Goal: Information Seeking & Learning: Learn about a topic

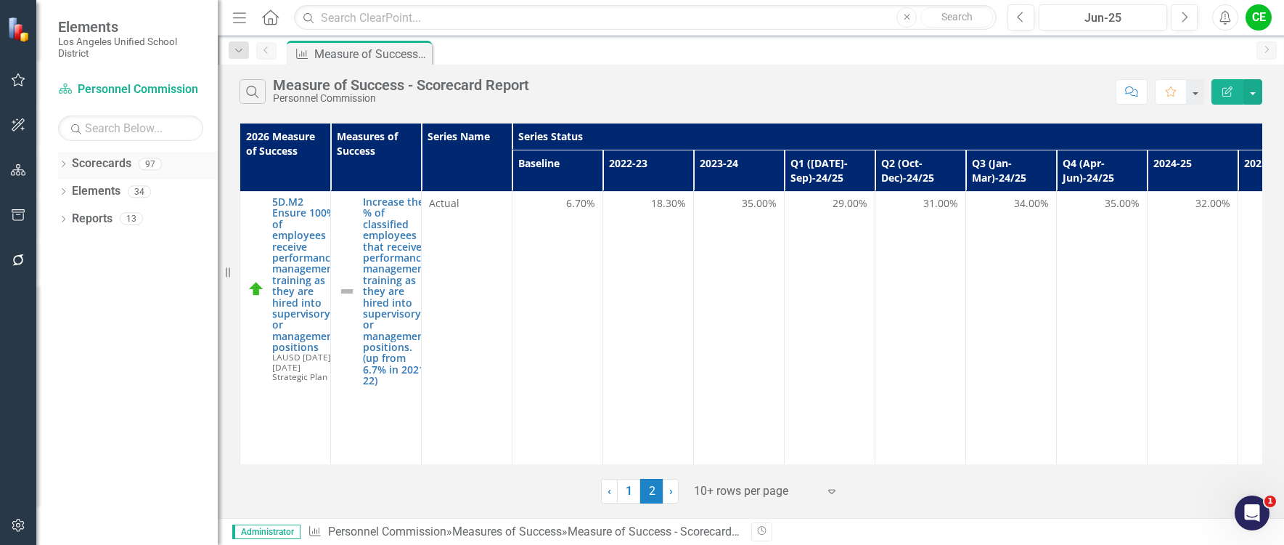
click at [65, 165] on icon "Dropdown" at bounding box center [63, 165] width 10 height 8
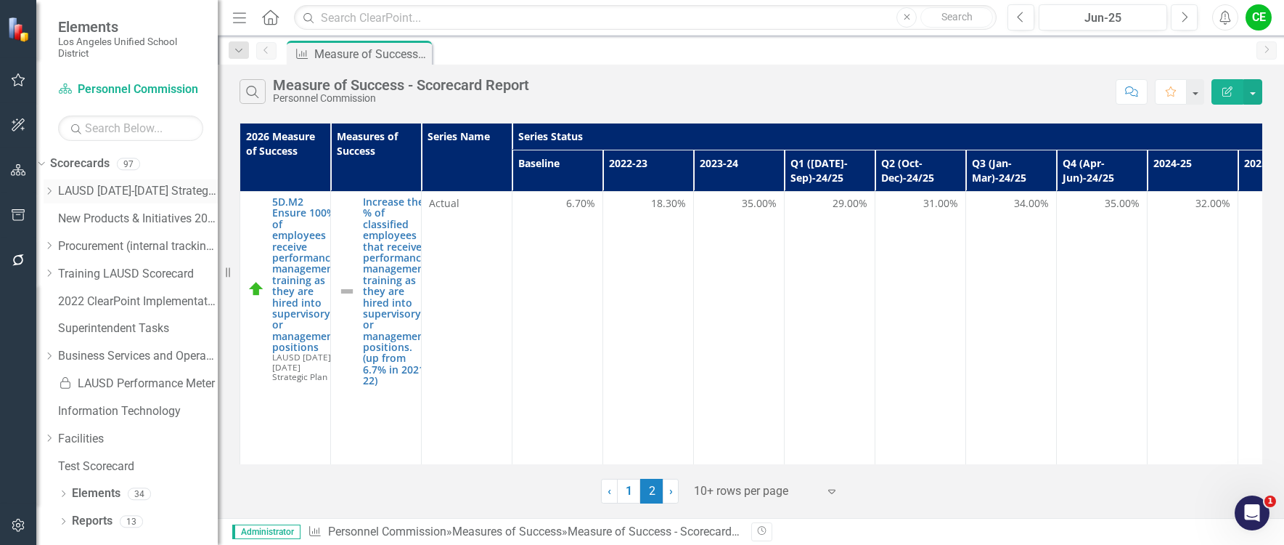
click at [54, 190] on icon "Dropdown" at bounding box center [49, 191] width 11 height 9
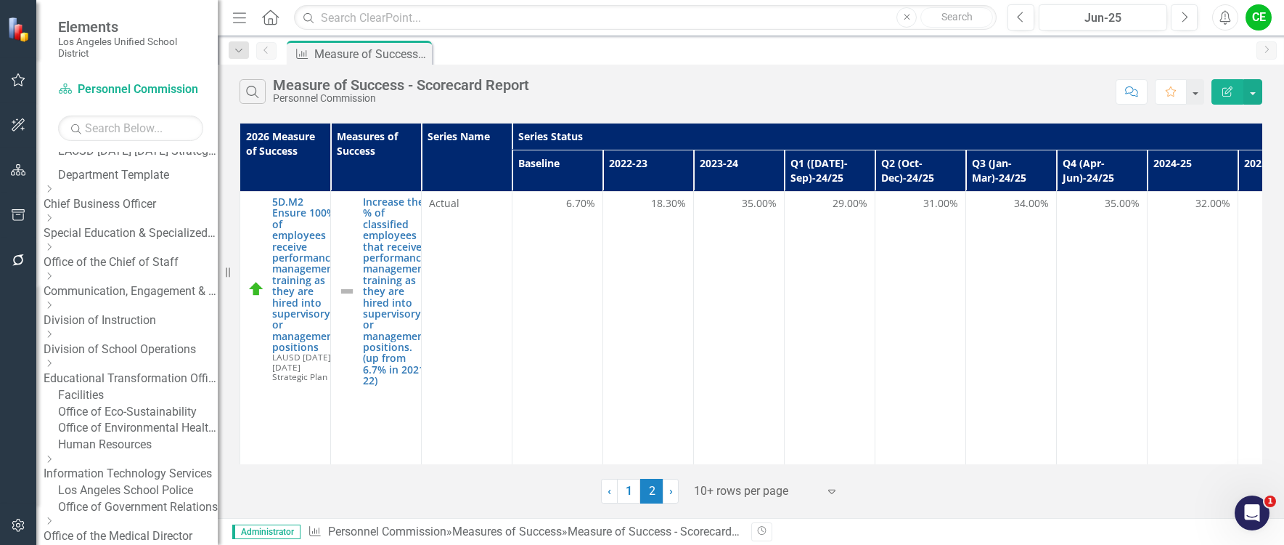
scroll to position [73, 0]
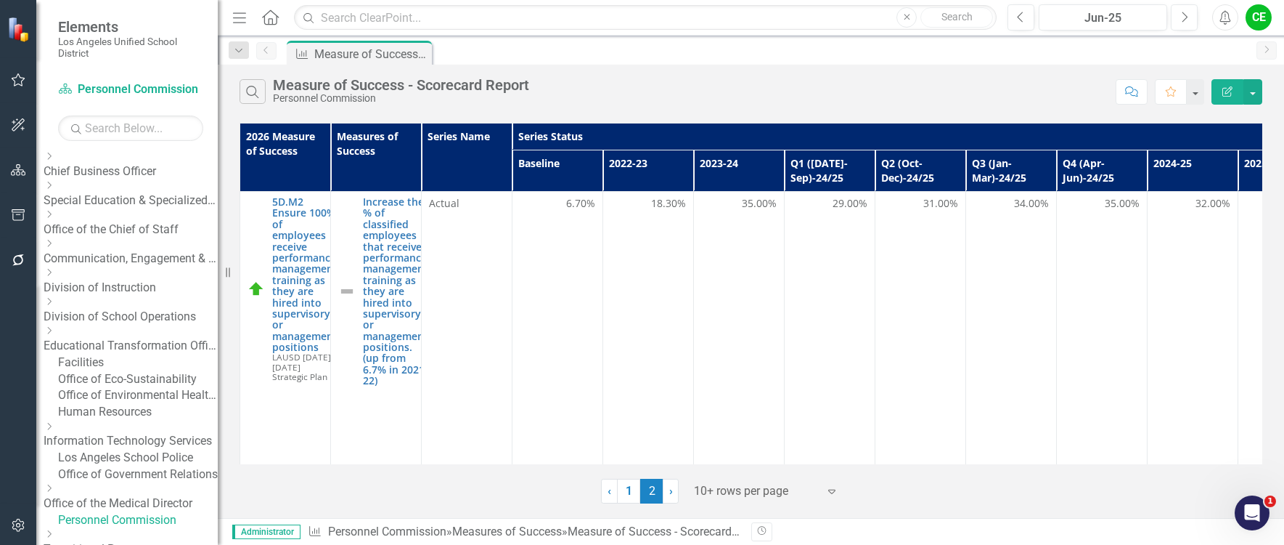
click at [134, 388] on link "Office of Eco-Sustainability" at bounding box center [138, 379] width 160 height 17
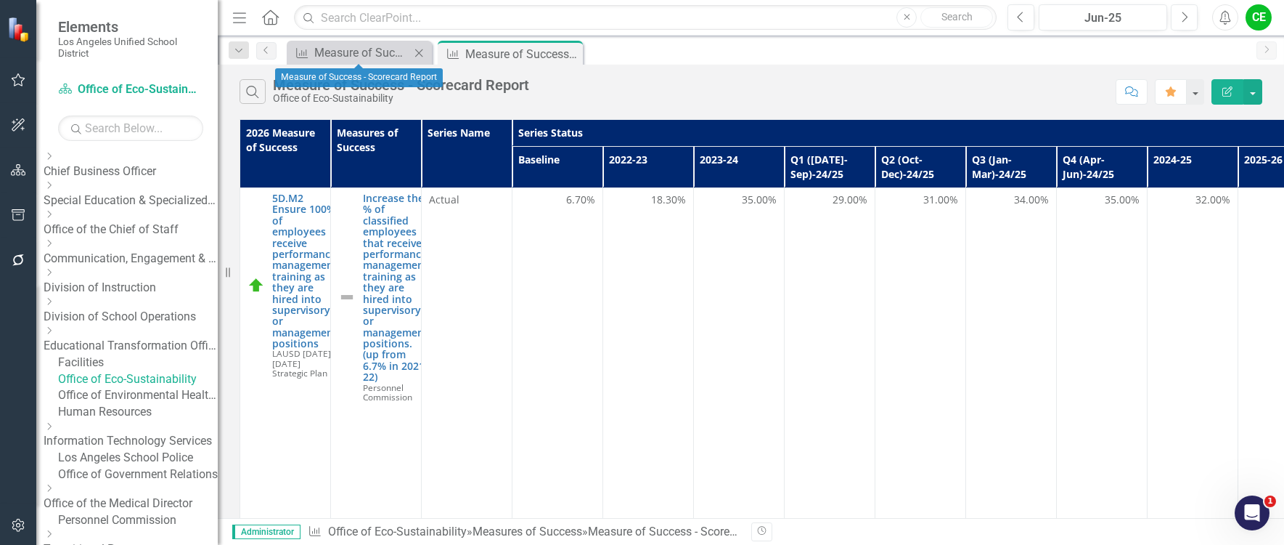
click at [419, 53] on icon at bounding box center [419, 53] width 8 height 8
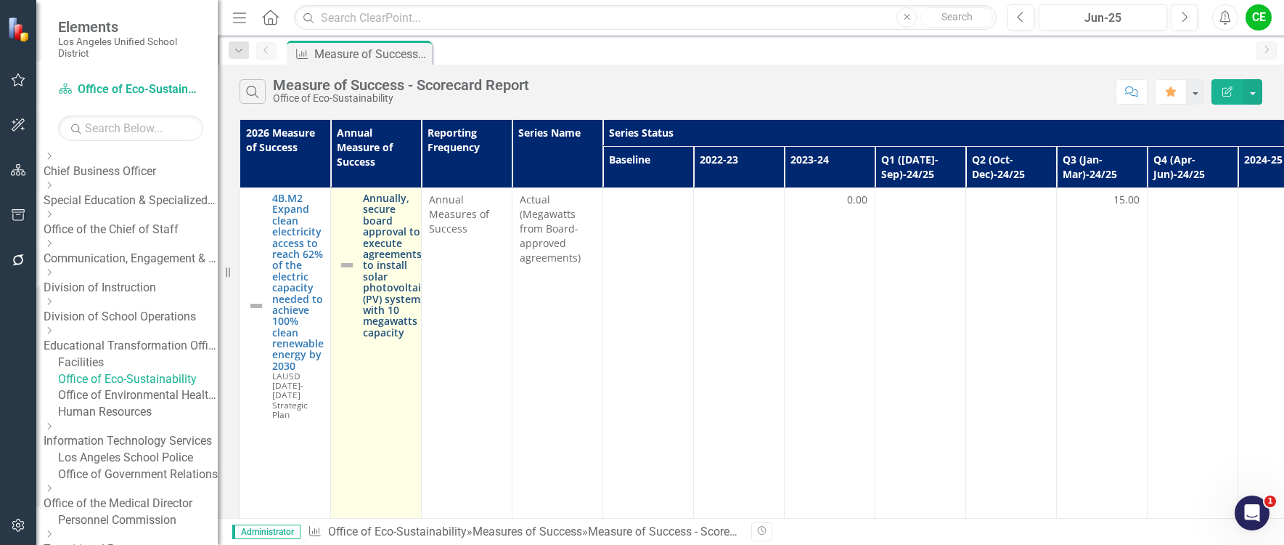
click at [399, 278] on link "Annually, secure board approval to execute agreements to install solar photovol…" at bounding box center [394, 264] width 63 height 145
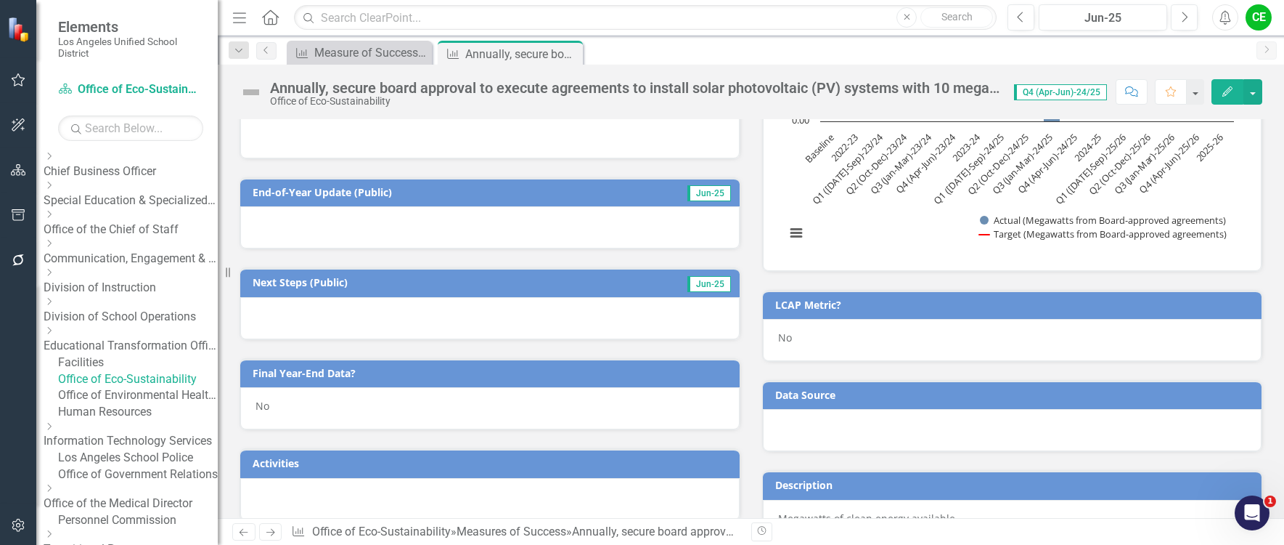
scroll to position [508, 0]
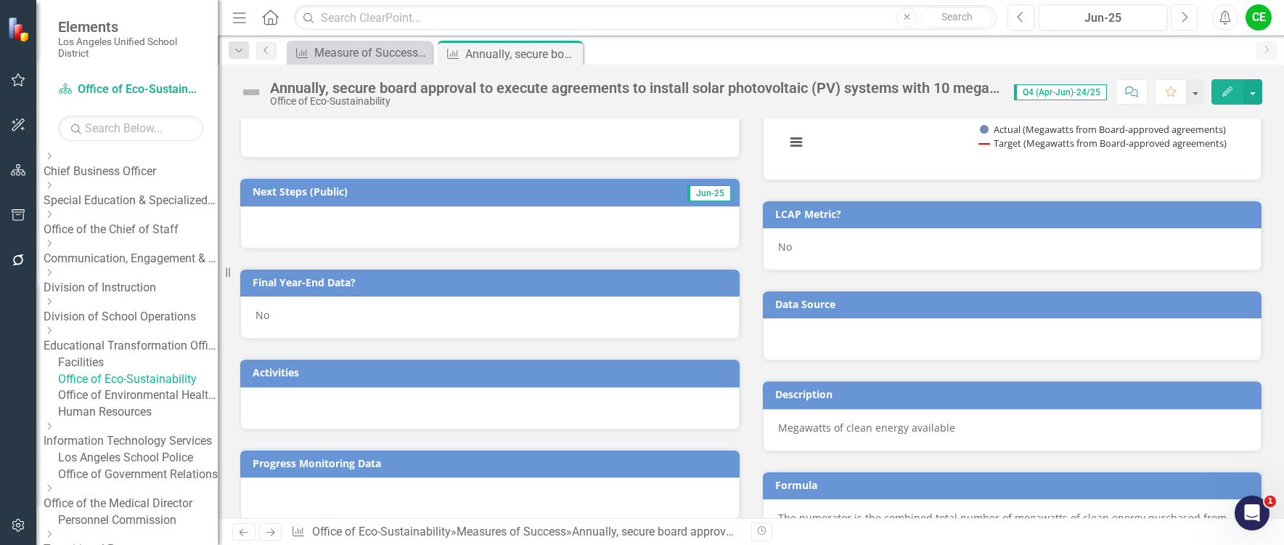
click at [1183, 23] on icon "Next" at bounding box center [1184, 17] width 8 height 13
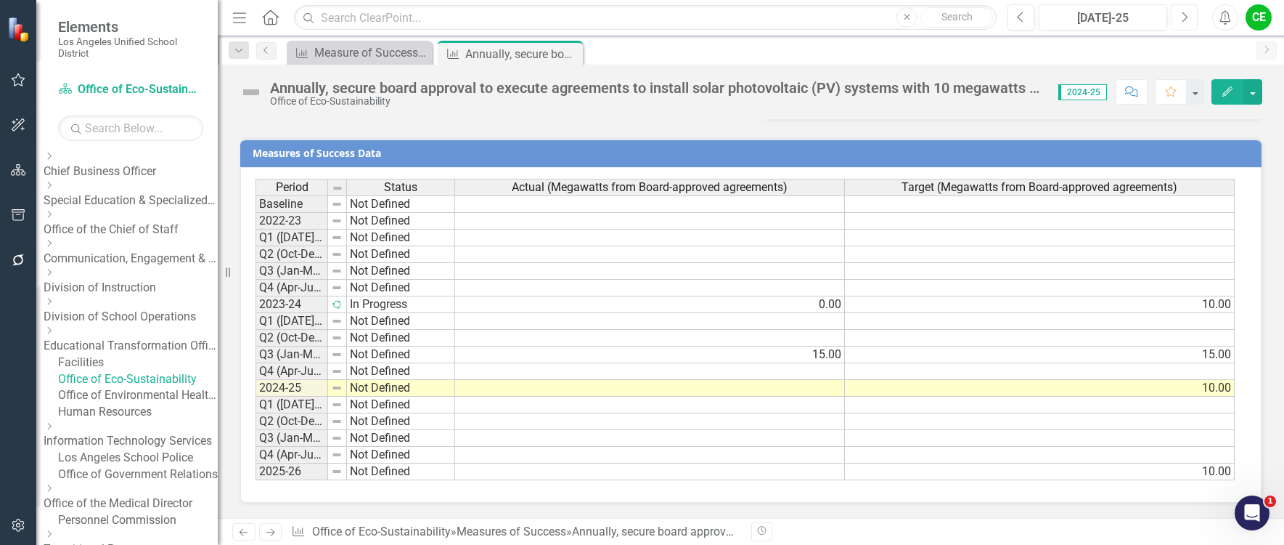
scroll to position [1096, 0]
drag, startPoint x: 327, startPoint y: 189, endPoint x: 383, endPoint y: 192, distance: 56.0
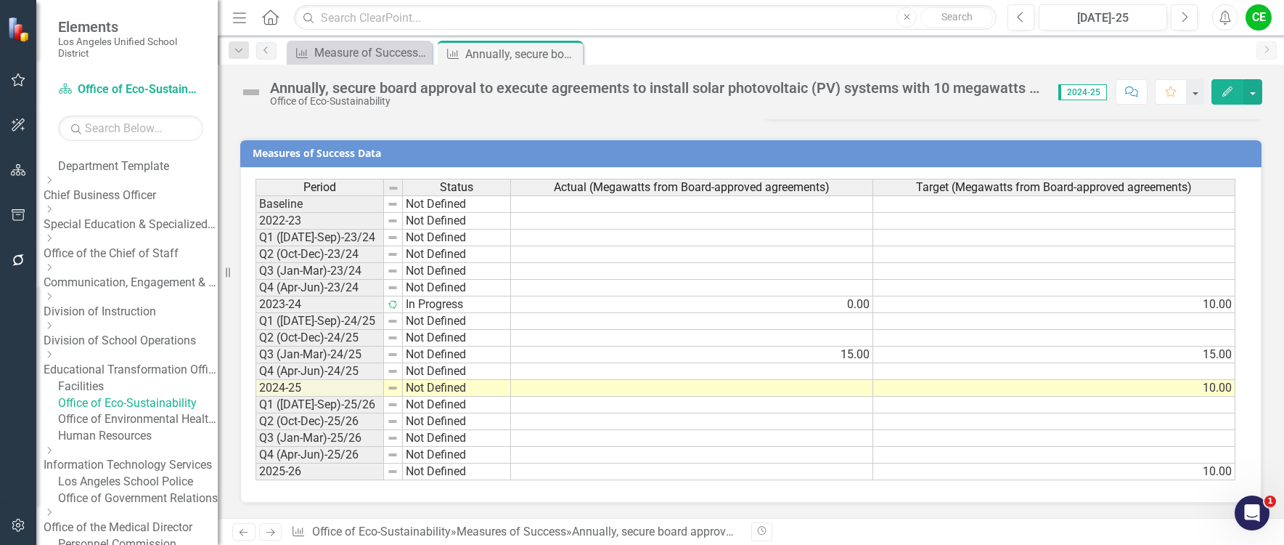
scroll to position [0, 0]
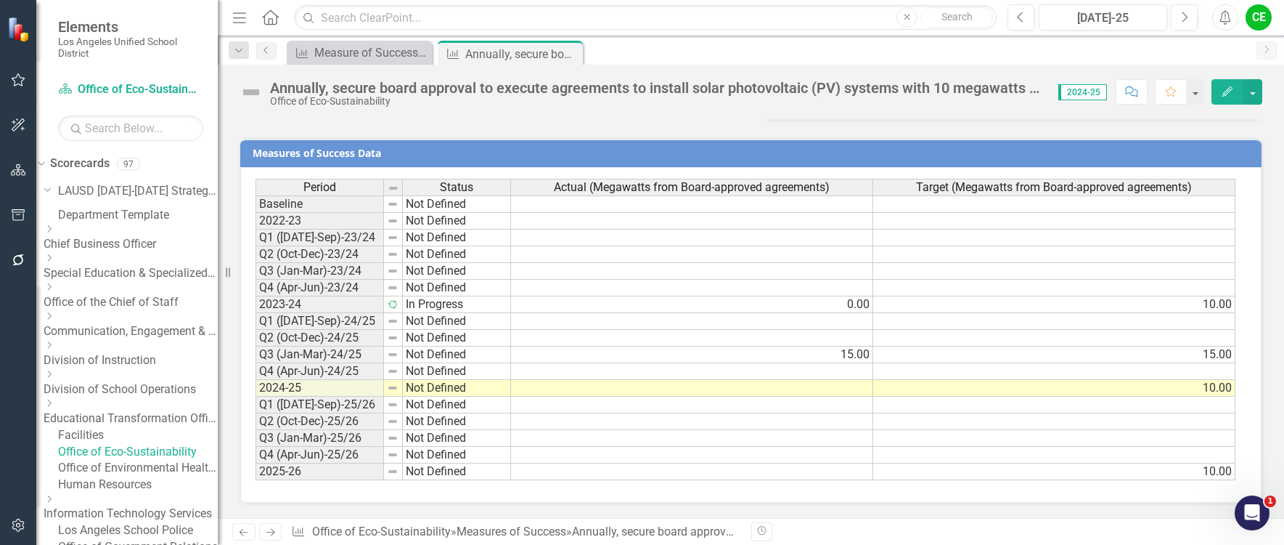
click at [84, 236] on div "Dropdown" at bounding box center [129, 230] width 171 height 12
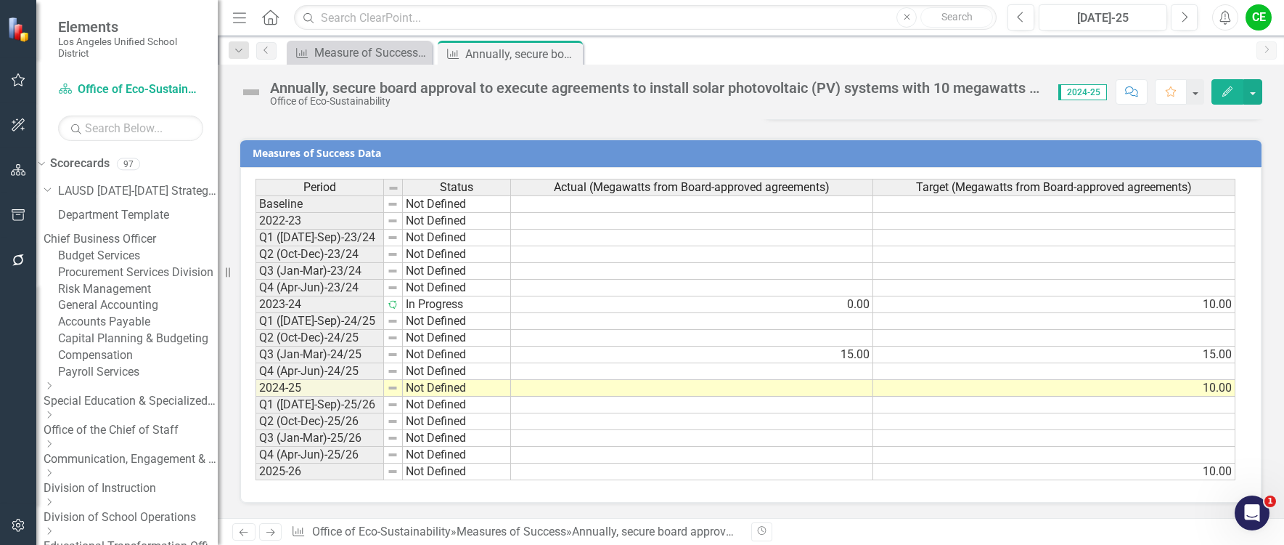
click at [147, 298] on link "Risk Management" at bounding box center [138, 289] width 160 height 17
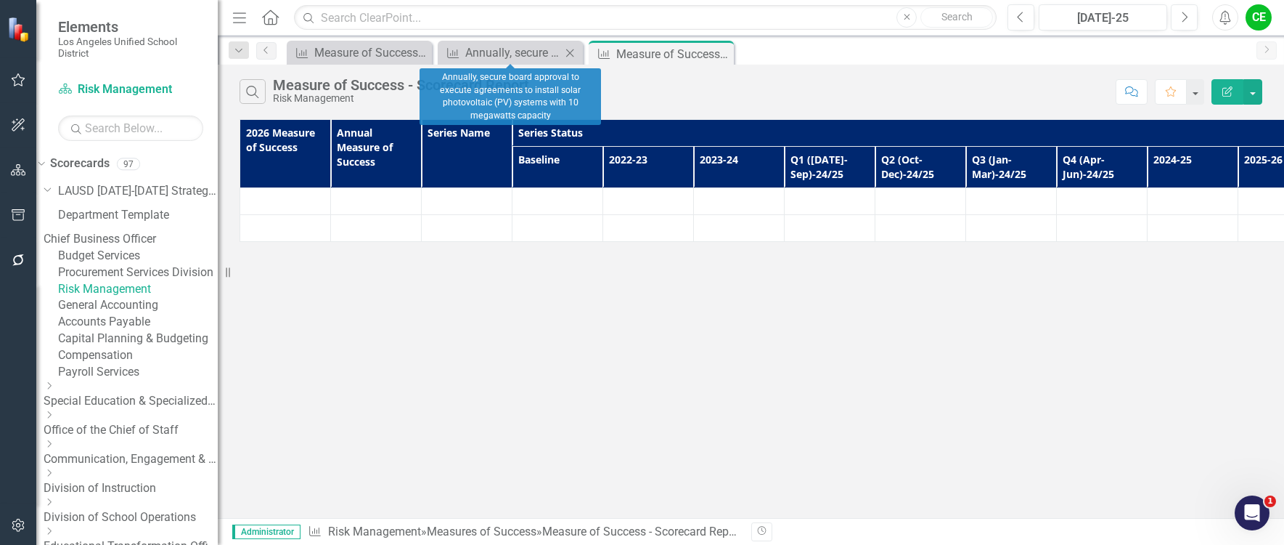
click at [573, 50] on icon at bounding box center [570, 53] width 8 height 8
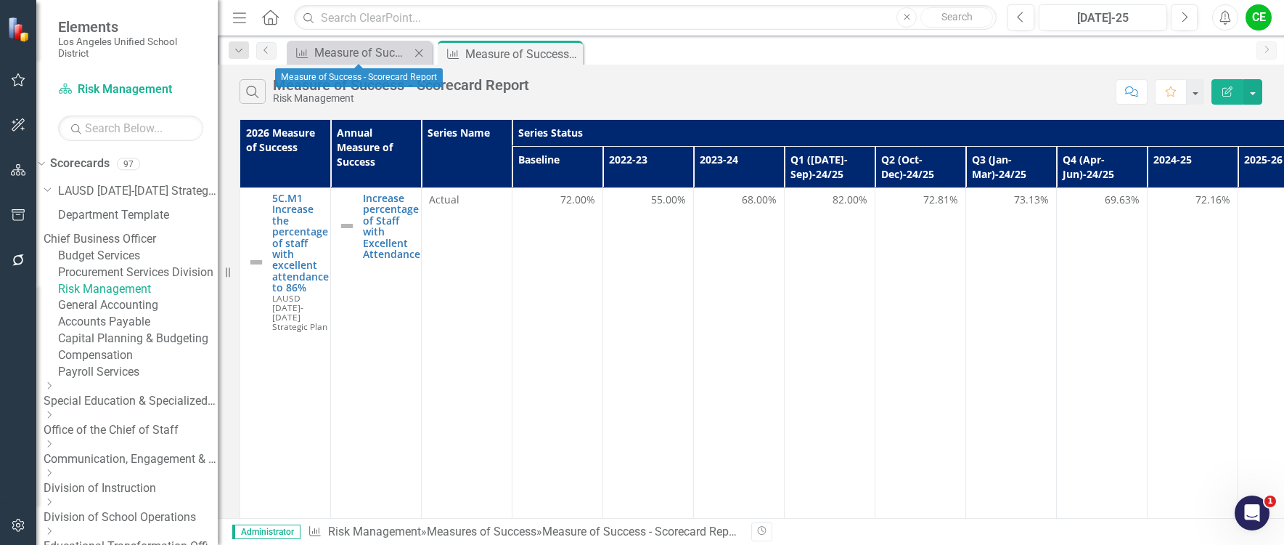
click at [421, 50] on icon "Close" at bounding box center [419, 53] width 15 height 12
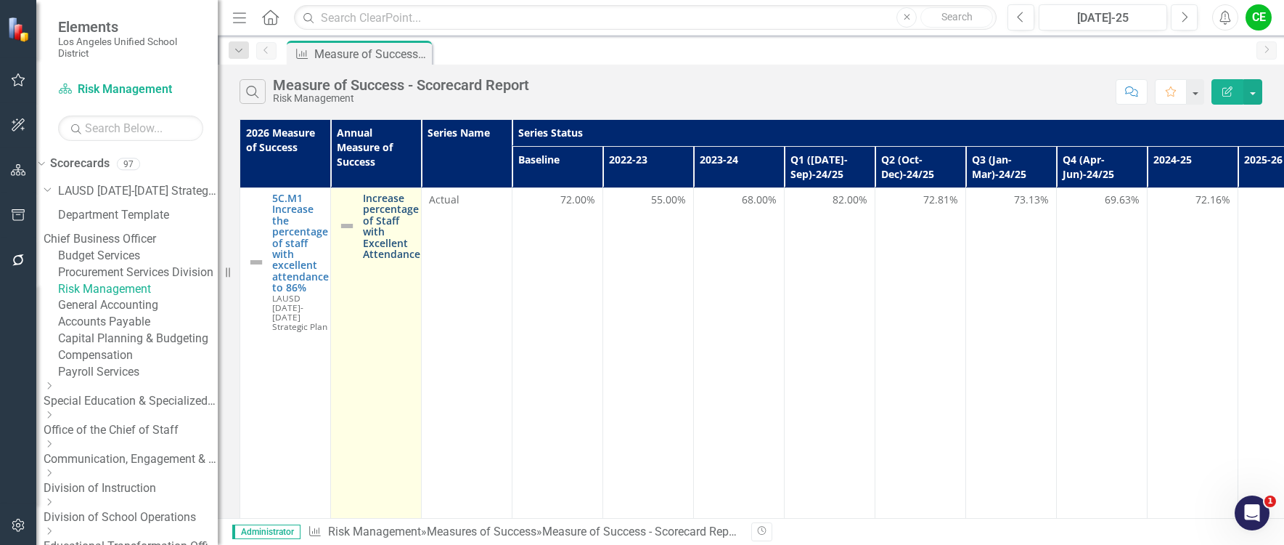
click at [380, 212] on link "Increase percentage of Staff with Excellent Attendance" at bounding box center [391, 225] width 57 height 67
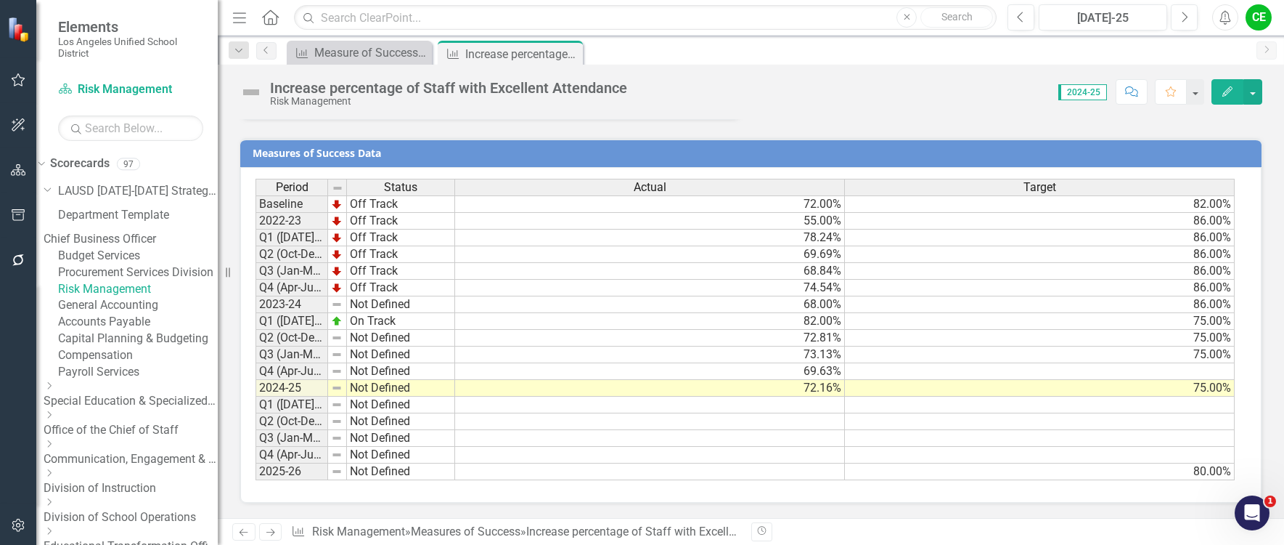
scroll to position [1180, 0]
drag, startPoint x: 325, startPoint y: 189, endPoint x: 388, endPoint y: 189, distance: 63.2
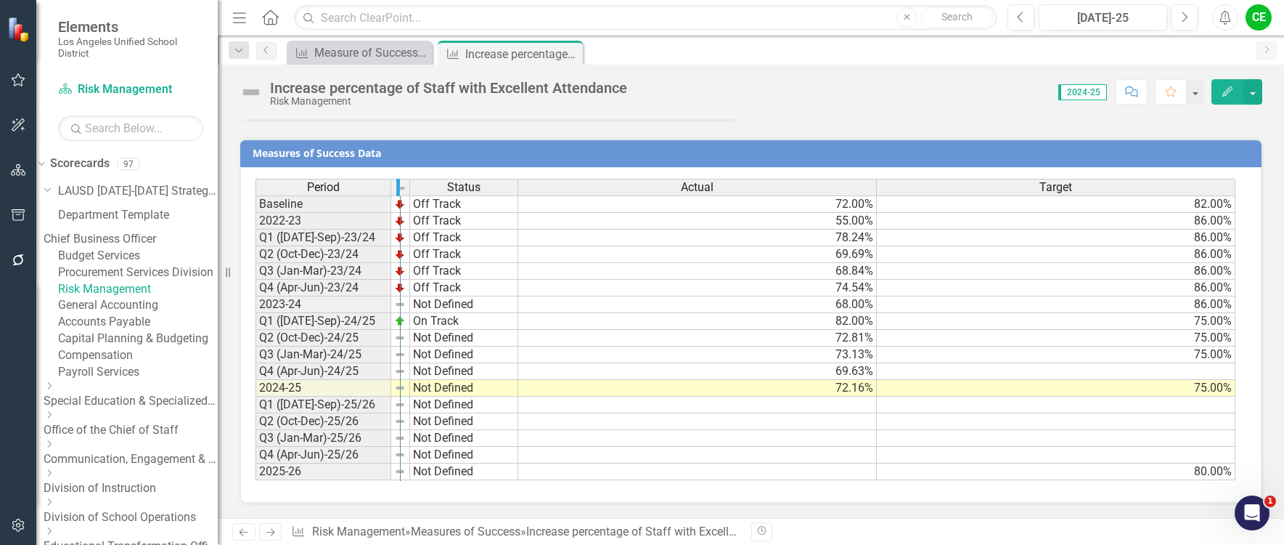
drag, startPoint x: 389, startPoint y: 191, endPoint x: 399, endPoint y: 190, distance: 9.5
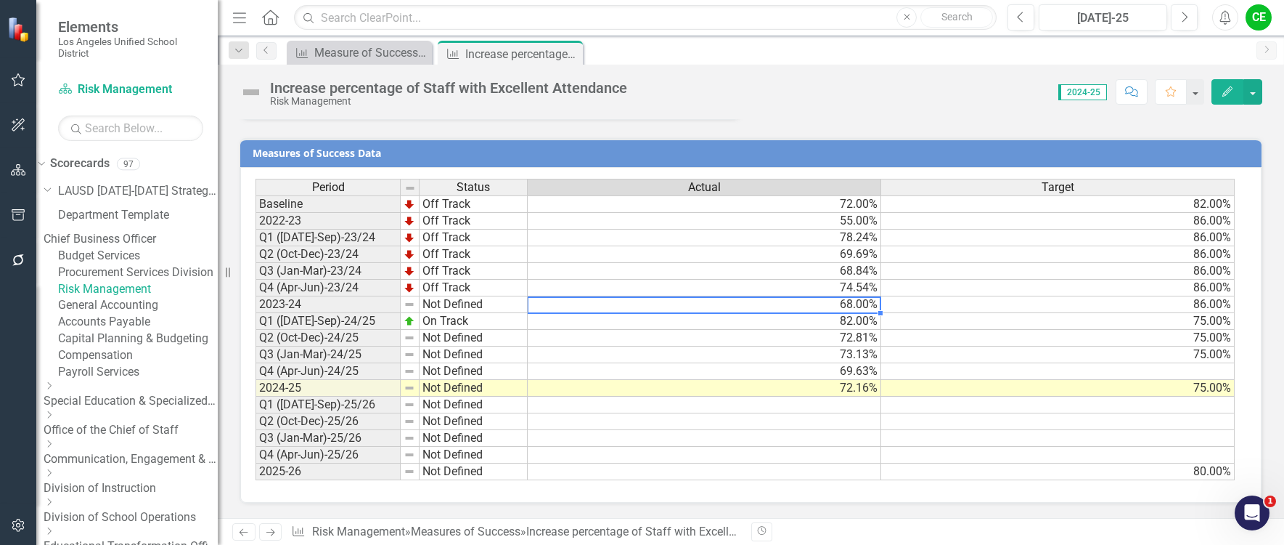
click at [635, 310] on td "68.00%" at bounding box center [705, 304] width 354 height 17
click at [624, 389] on td "72.16%" at bounding box center [705, 388] width 354 height 17
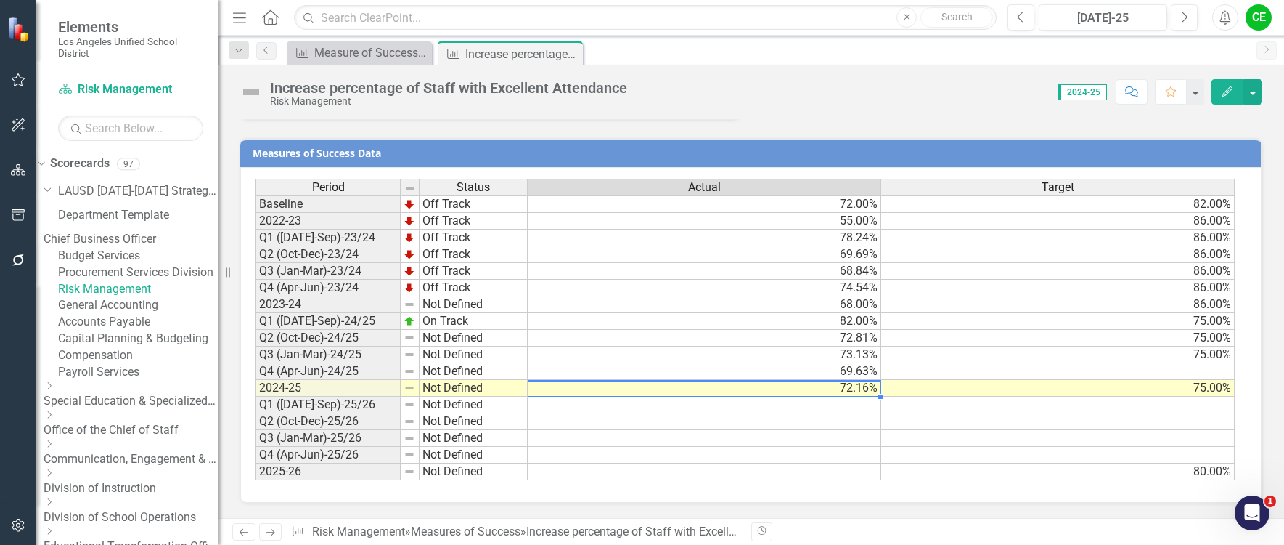
drag, startPoint x: 82, startPoint y: 240, endPoint x: 110, endPoint y: 337, distance: 100.4
click at [123, 150] on icon "Dropdown" at bounding box center [127, 144] width 9 height 11
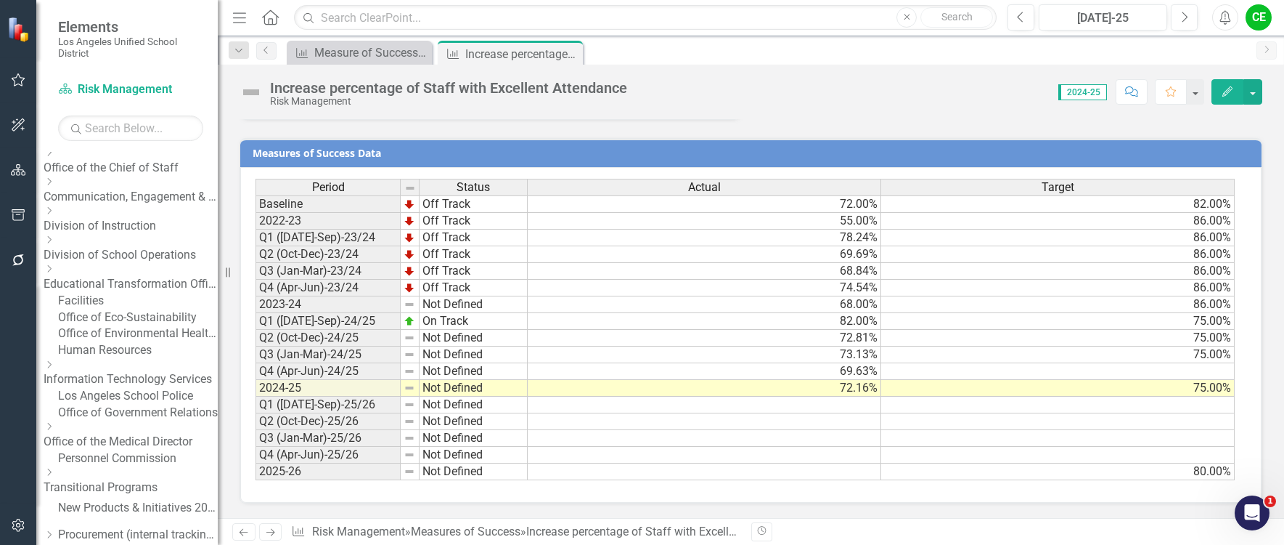
scroll to position [145, 0]
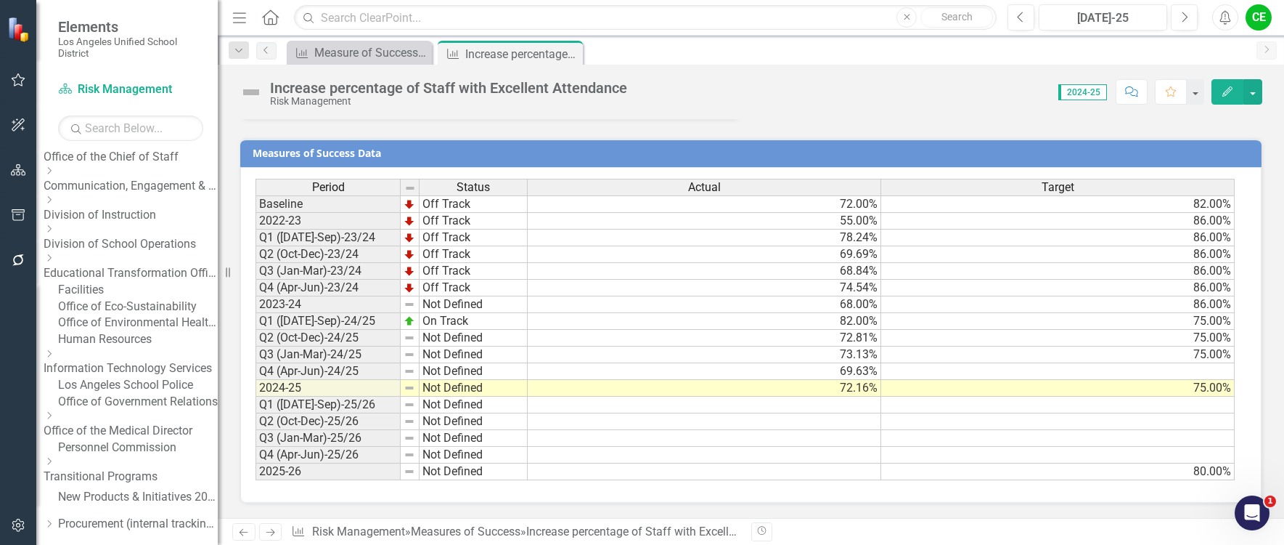
click at [54, 204] on icon "Dropdown" at bounding box center [49, 199] width 11 height 9
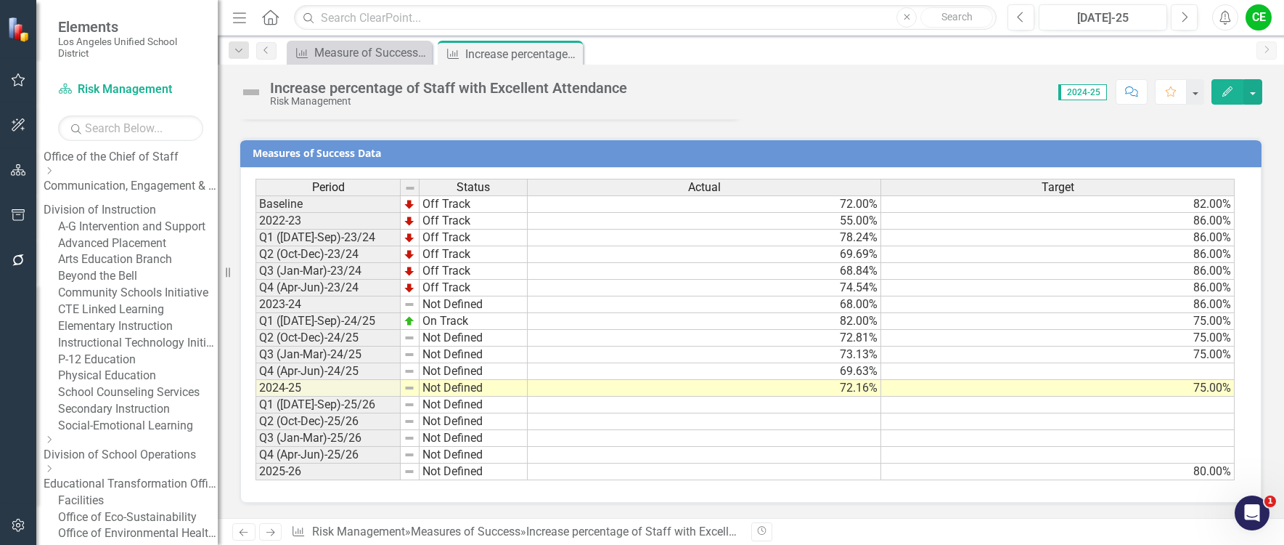
scroll to position [218, 0]
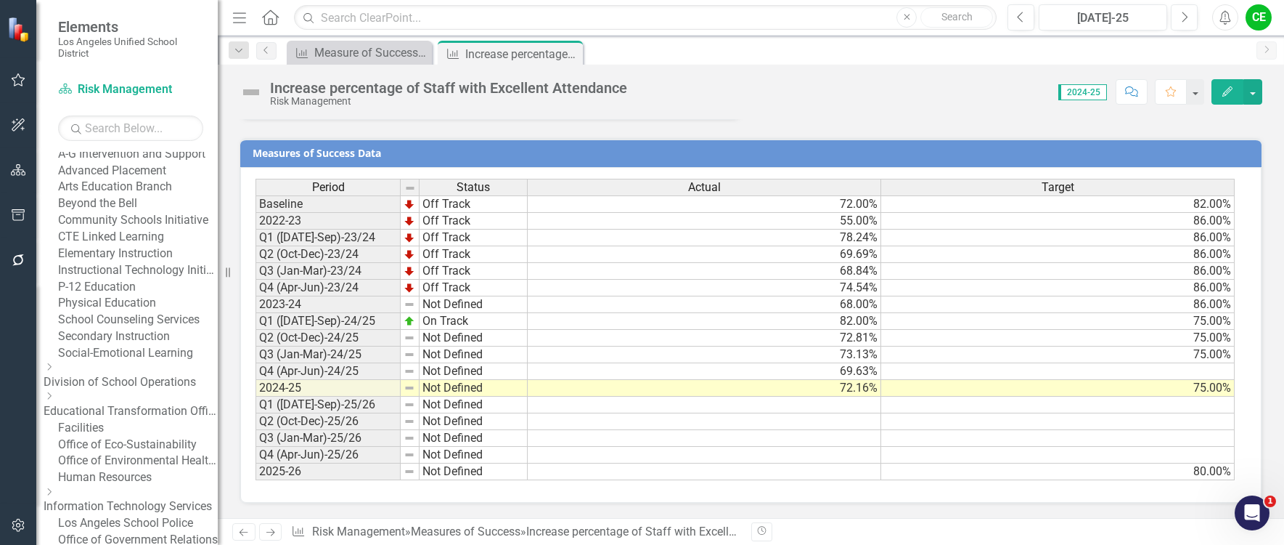
click at [155, 328] on link "School Counseling Services" at bounding box center [138, 319] width 160 height 17
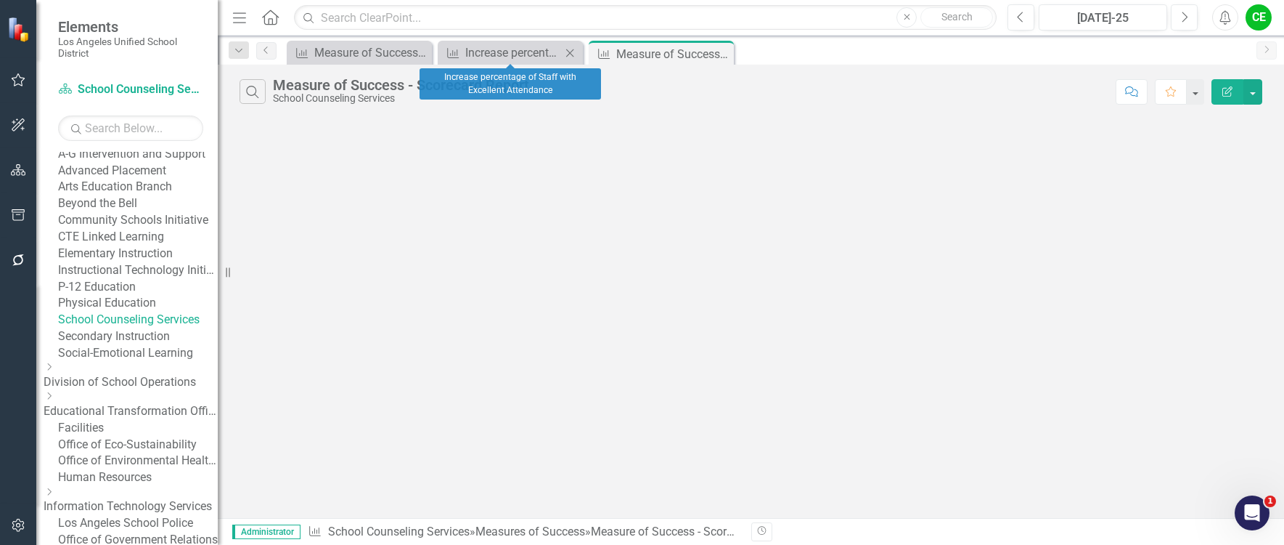
click at [569, 52] on icon "Close" at bounding box center [570, 53] width 15 height 12
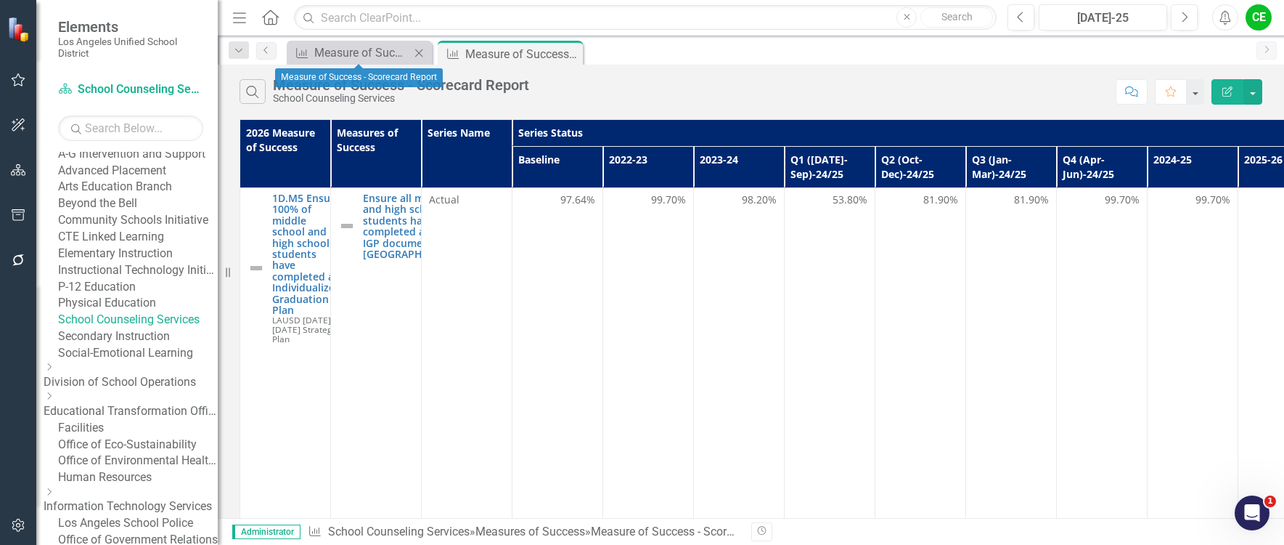
click at [418, 52] on icon "Close" at bounding box center [419, 53] width 15 height 12
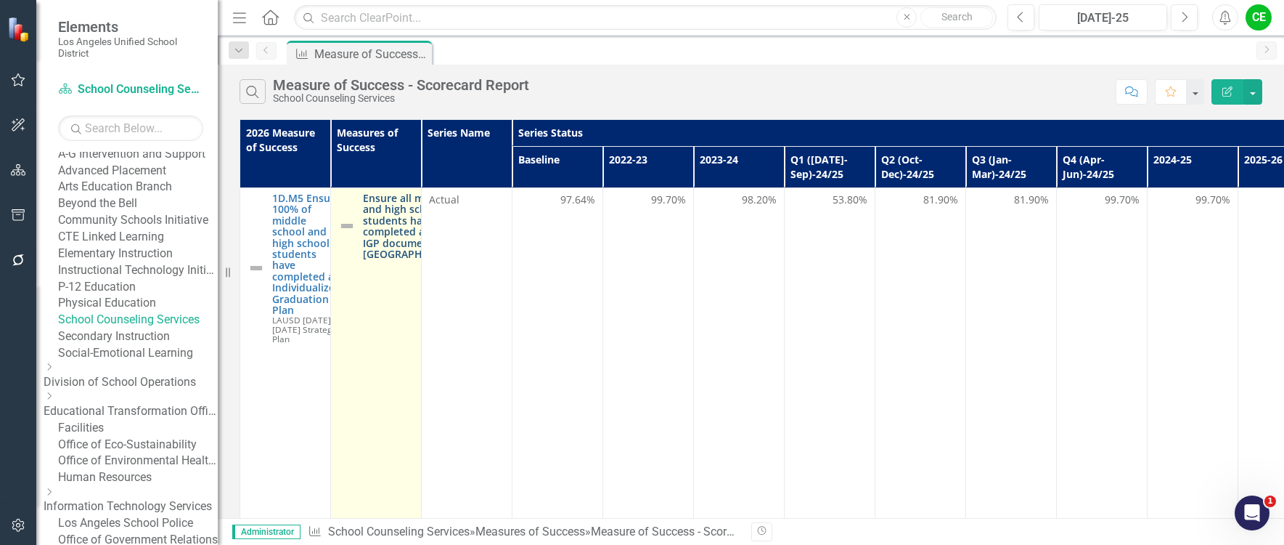
click at [396, 238] on link "Ensure all middle and high school students have a completed annual IGP document…" at bounding box center [416, 225] width 106 height 67
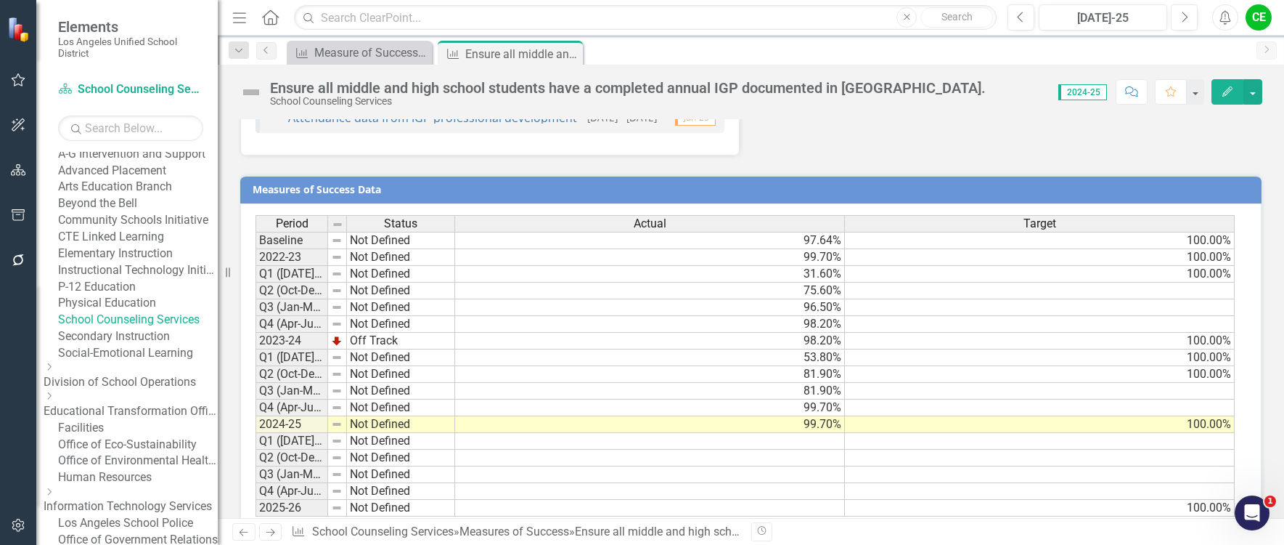
scroll to position [1470, 0]
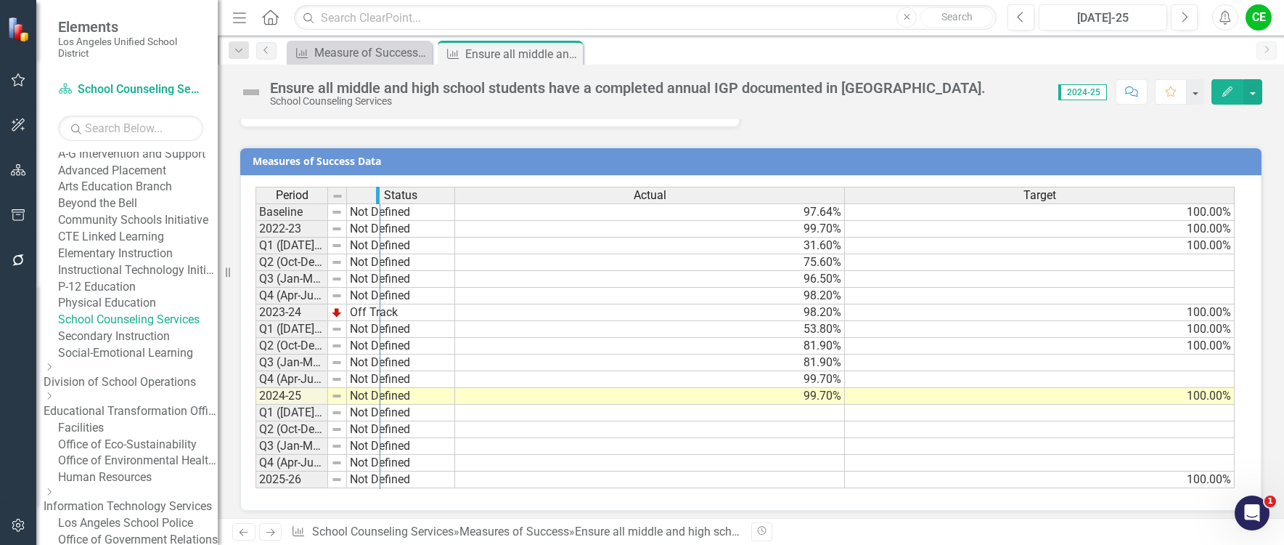
drag, startPoint x: 326, startPoint y: 189, endPoint x: 378, endPoint y: 190, distance: 52.3
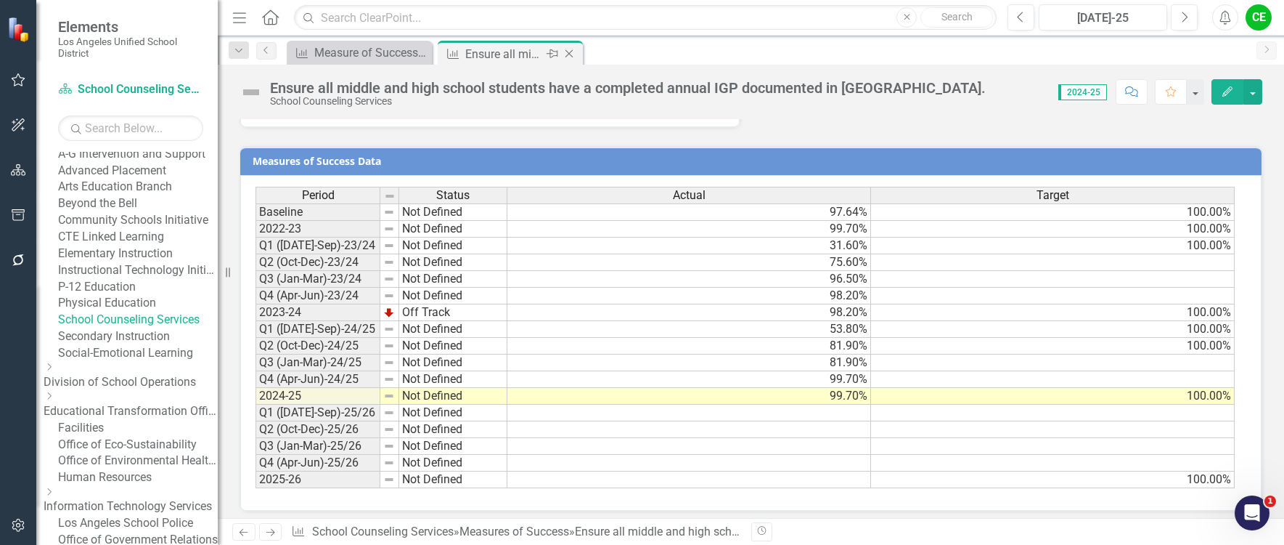
click at [571, 53] on icon "Close" at bounding box center [569, 54] width 15 height 12
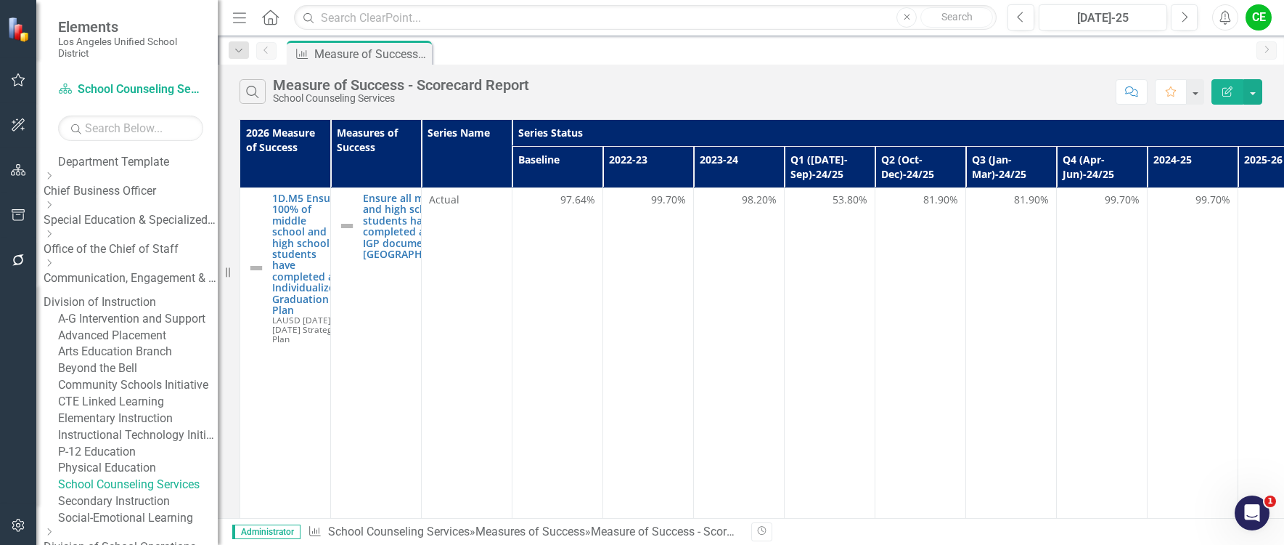
scroll to position [73, 0]
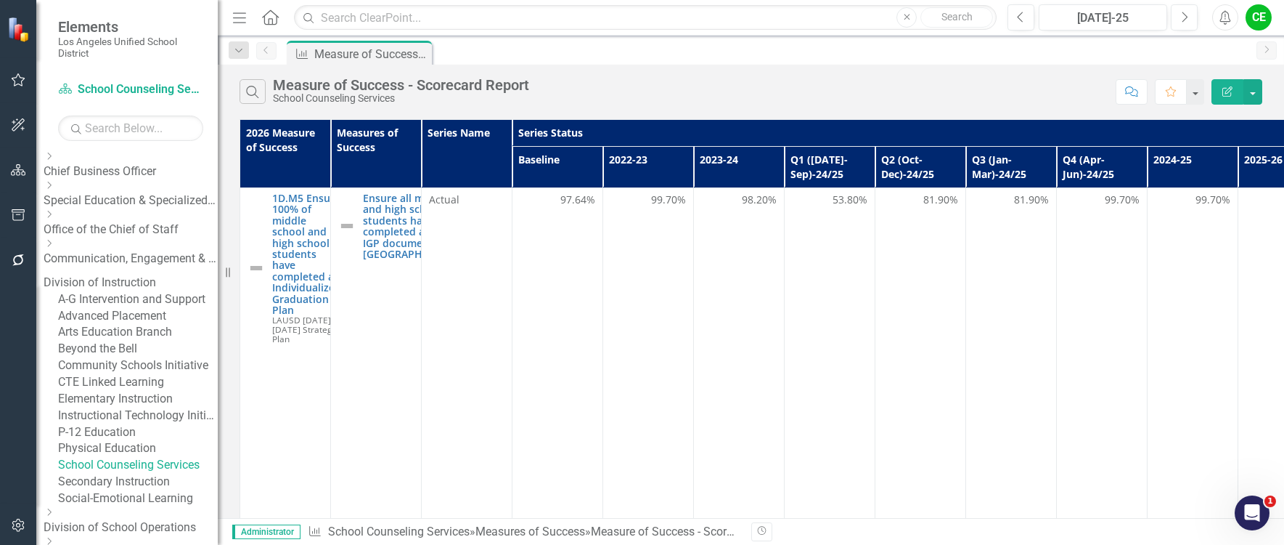
click at [54, 189] on icon "Dropdown" at bounding box center [49, 185] width 11 height 9
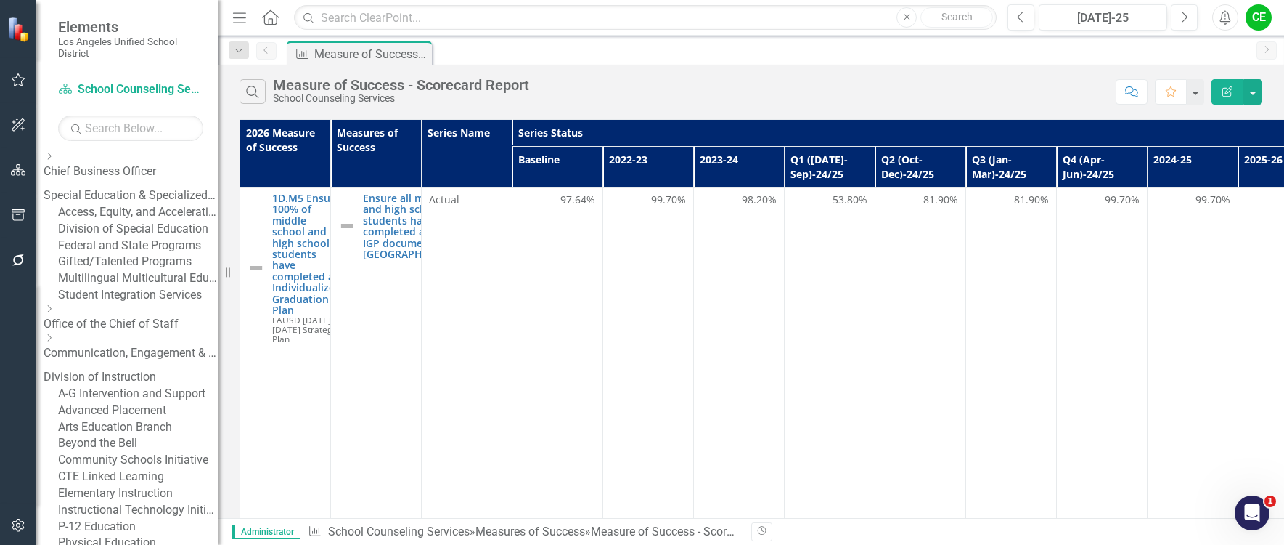
click at [123, 270] on link "Gifted/Talented Programs" at bounding box center [138, 261] width 160 height 17
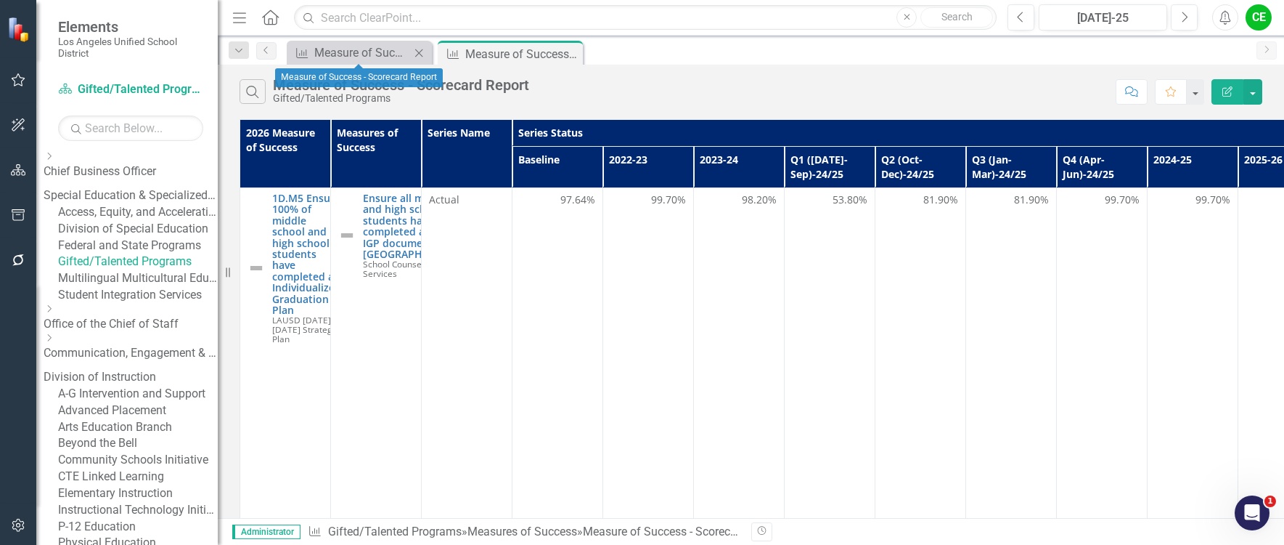
click at [417, 52] on icon "Close" at bounding box center [419, 53] width 15 height 12
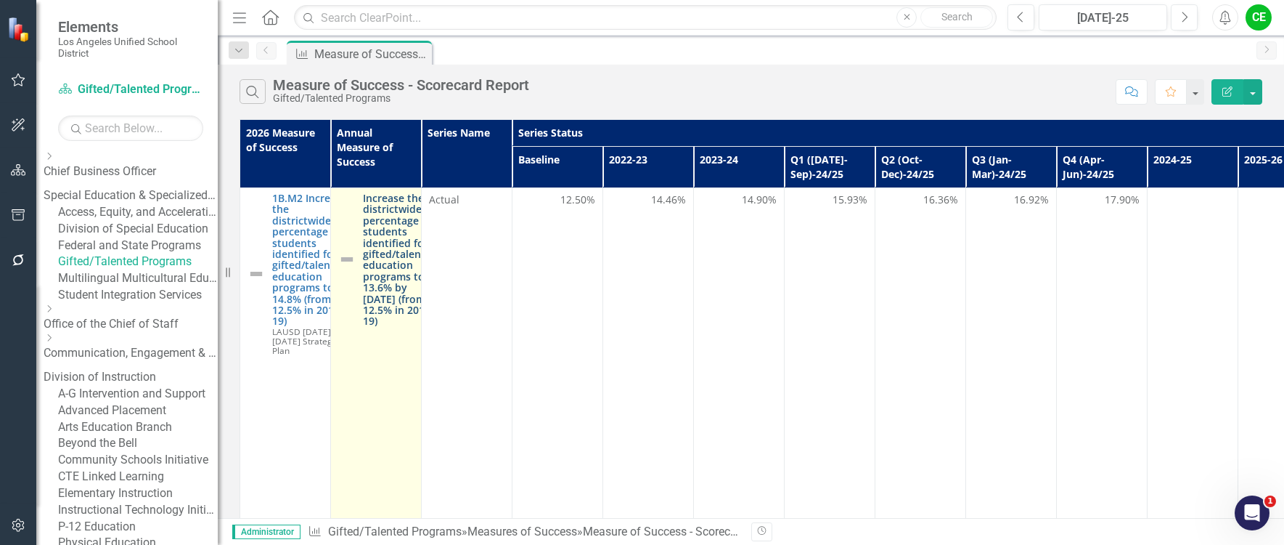
click at [398, 239] on link "Increase the districtwide percentage of students identified for gifted/talented…" at bounding box center [400, 259] width 75 height 134
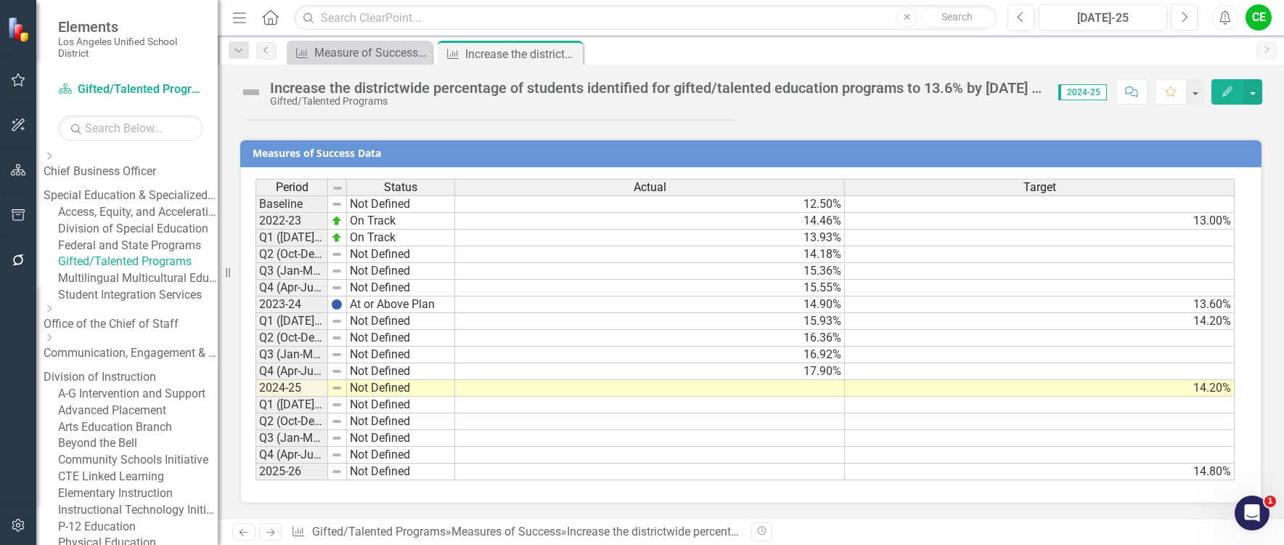
scroll to position [1575, 0]
drag, startPoint x: 327, startPoint y: 183, endPoint x: 376, endPoint y: 186, distance: 49.5
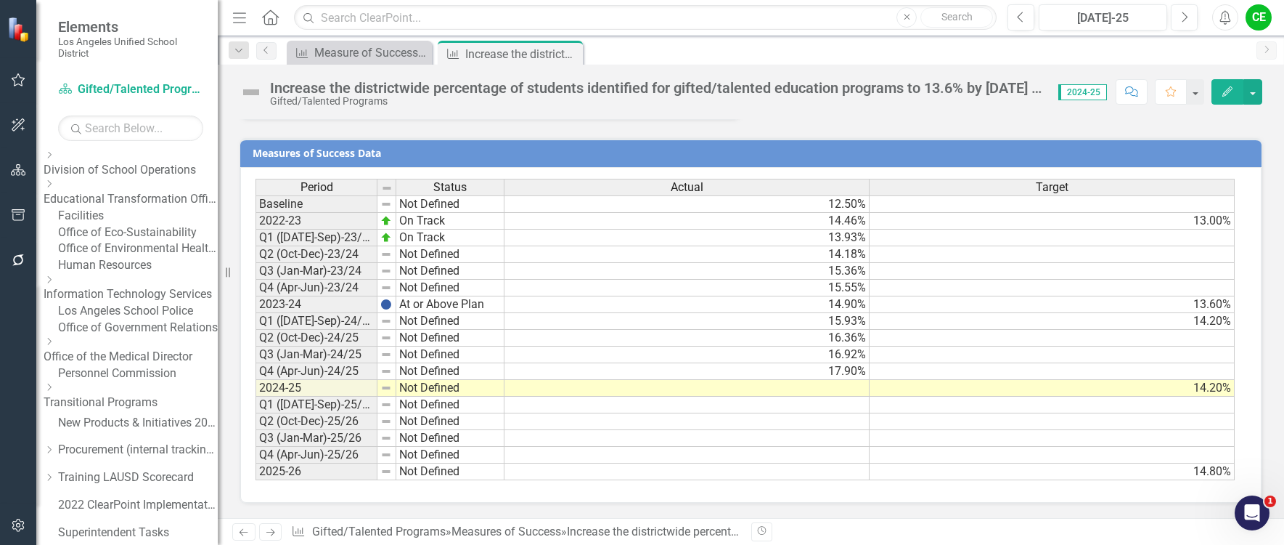
scroll to position [653, 0]
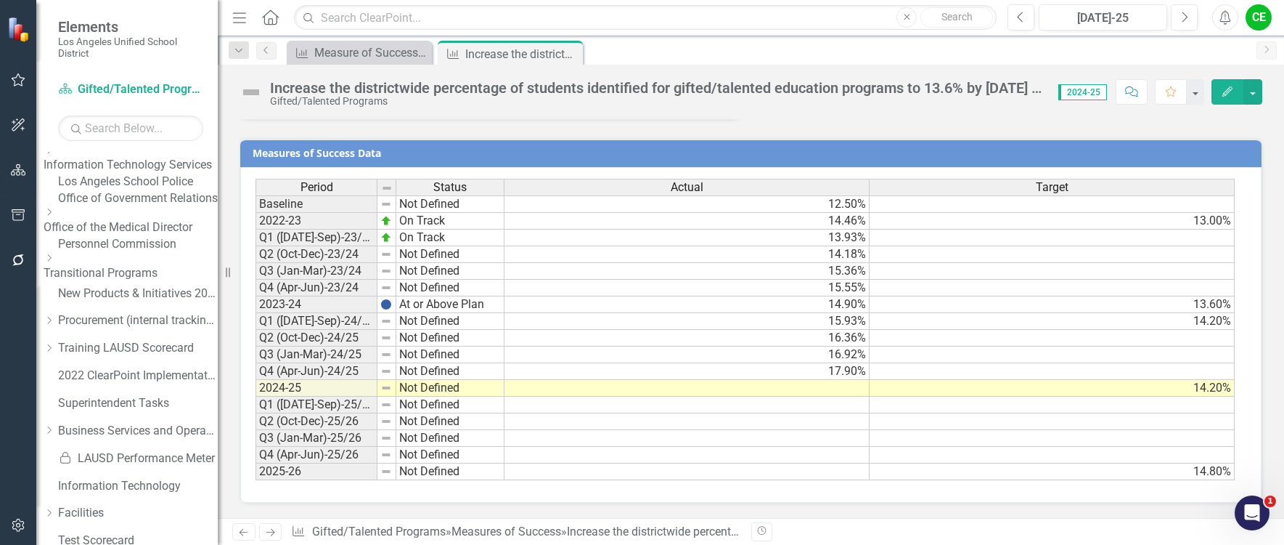
click at [54, 30] on icon "Dropdown" at bounding box center [49, 25] width 11 height 9
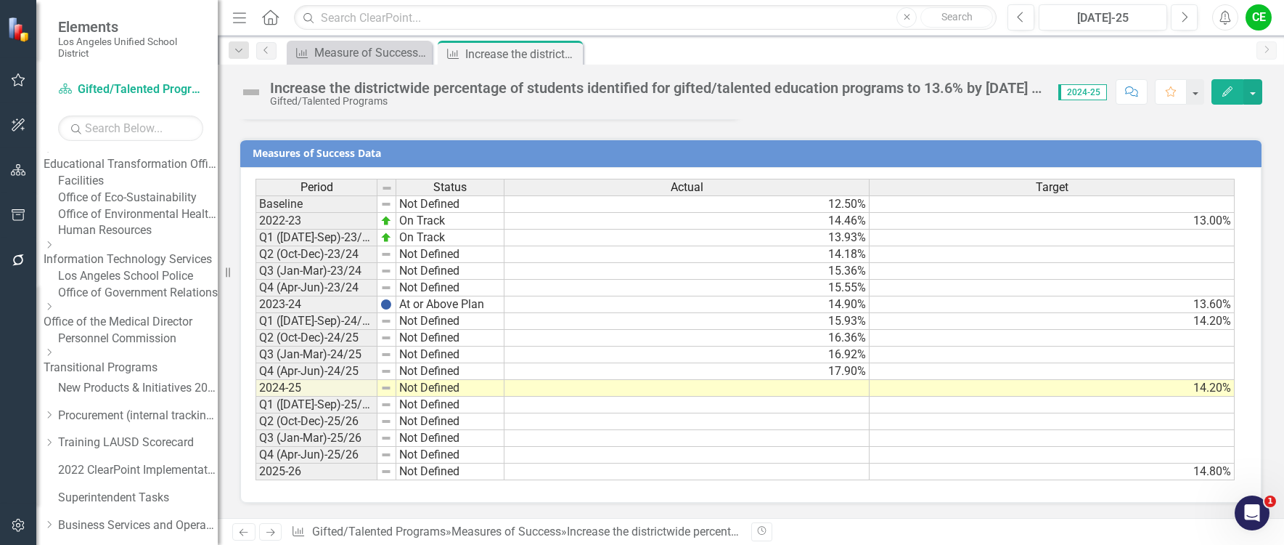
click at [146, 110] on link "School Operations" at bounding box center [138, 102] width 160 height 17
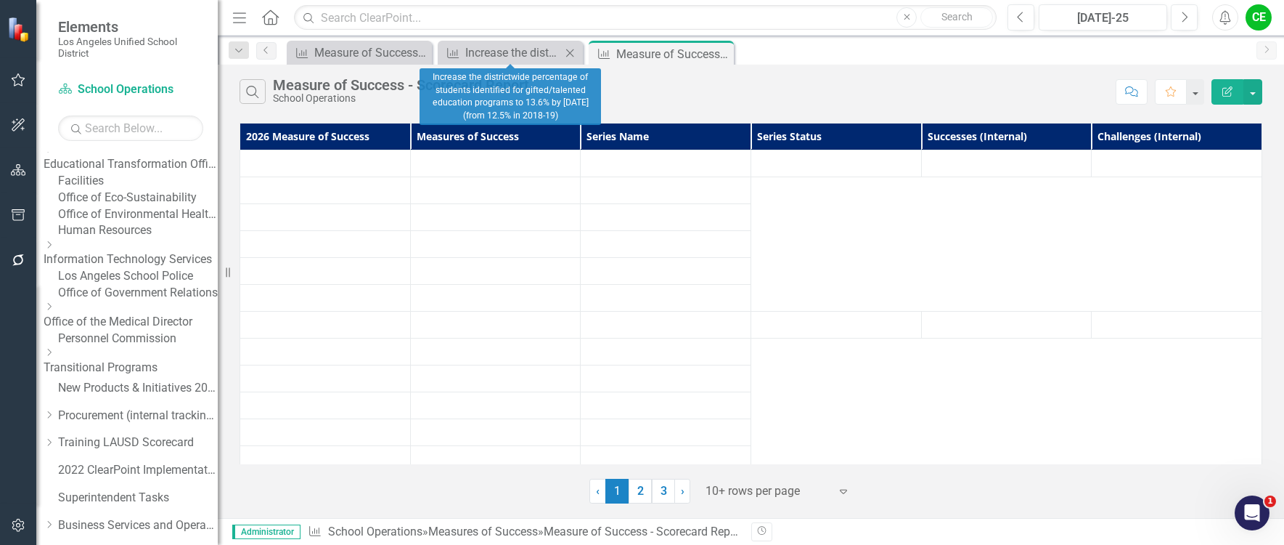
click at [571, 53] on icon "Close" at bounding box center [570, 53] width 15 height 12
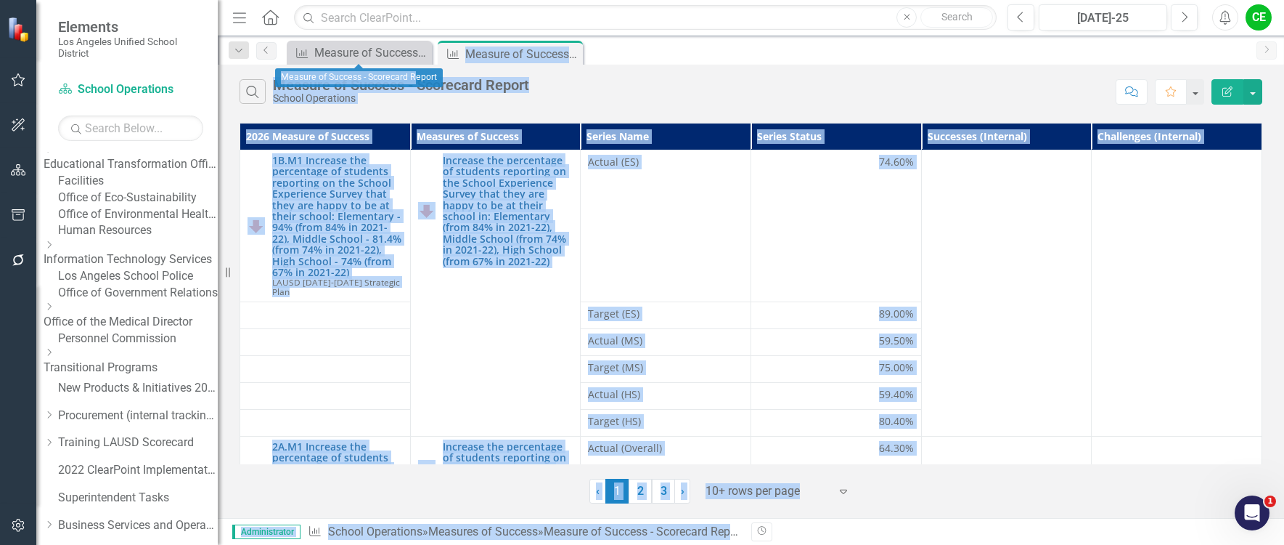
drag, startPoint x: 416, startPoint y: 51, endPoint x: 418, endPoint y: 71, distance: 20.4
click at [418, 71] on body "Elements Los Angeles Unified School District Scorecard School Operations Search…" at bounding box center [642, 272] width 1284 height 545
click at [377, 53] on div "Measure of Success - Scorecard Report" at bounding box center [362, 53] width 96 height 18
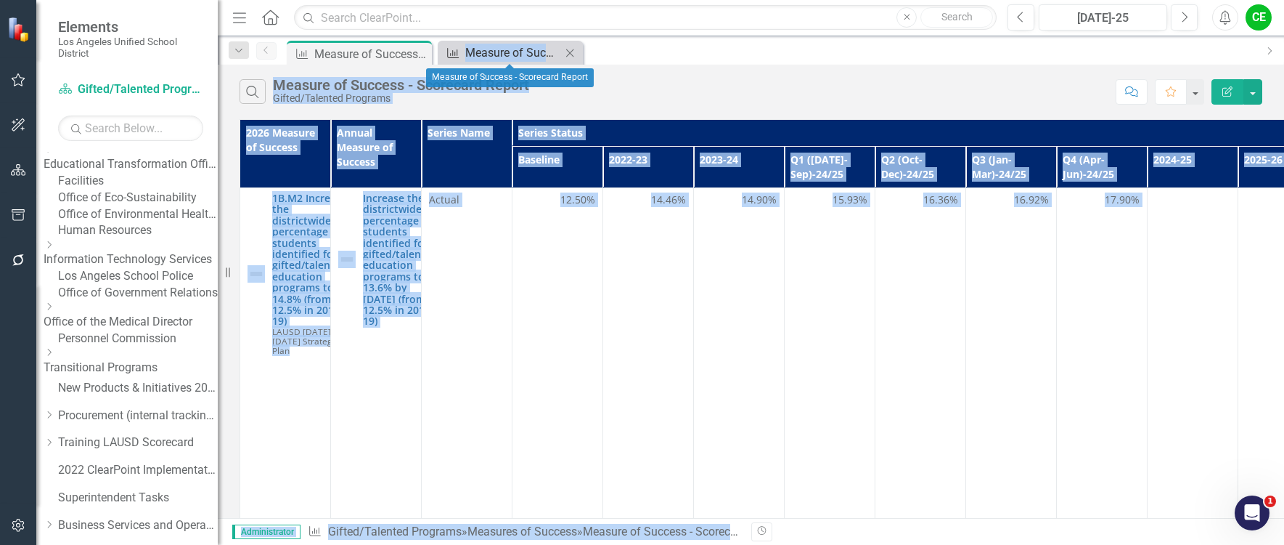
click at [507, 52] on div "Measure of Success - Scorecard Report" at bounding box center [513, 53] width 96 height 18
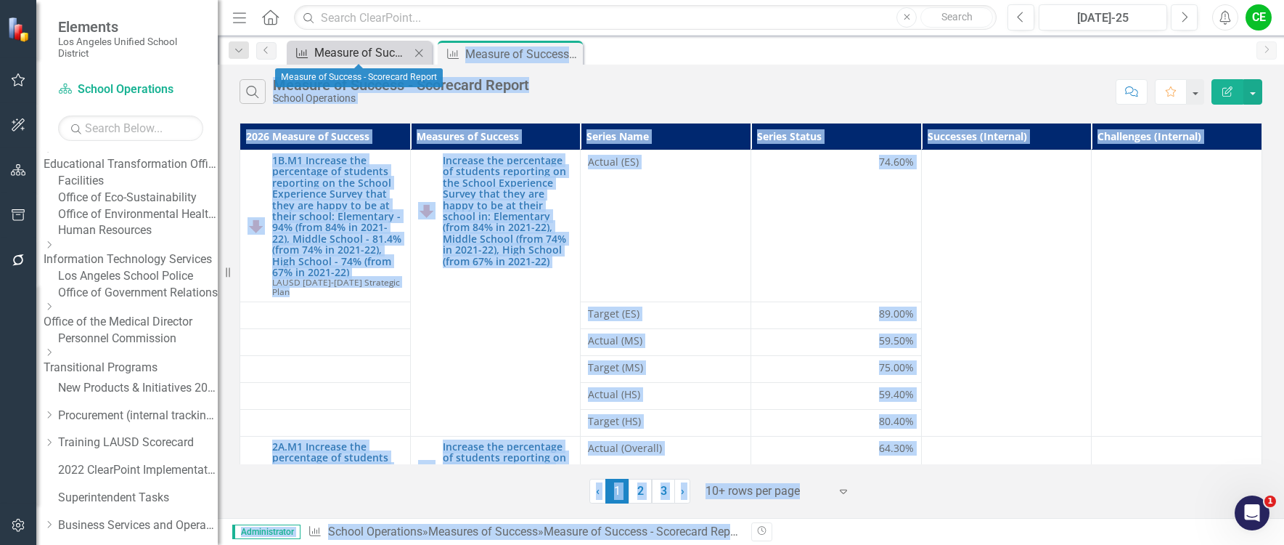
click at [368, 54] on div "Measure of Success - Scorecard Report" at bounding box center [362, 53] width 96 height 18
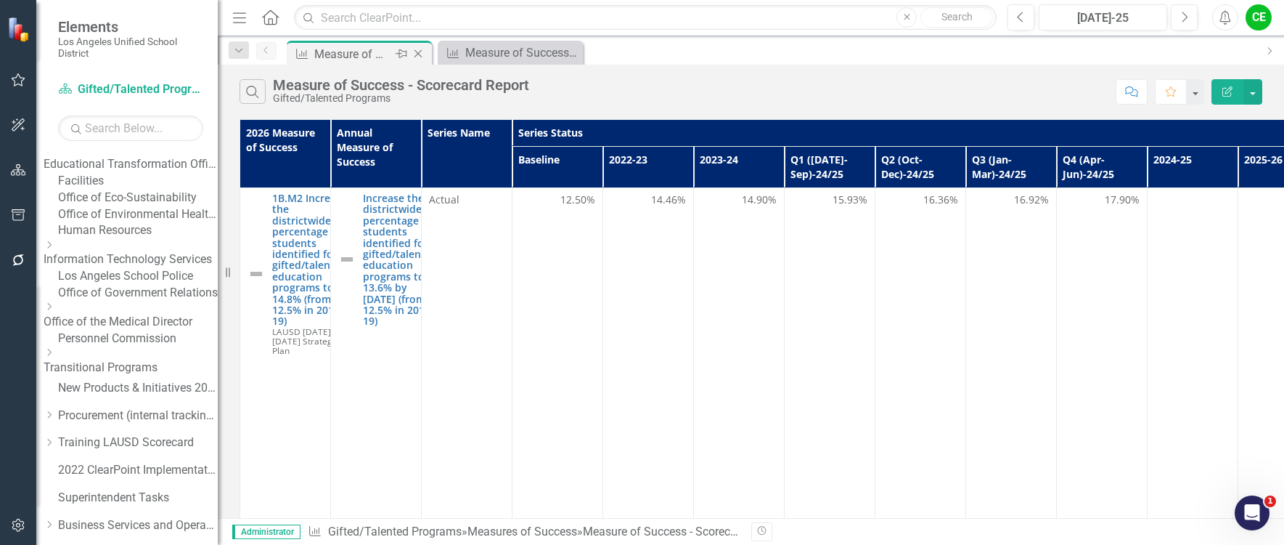
click at [417, 46] on div "Close" at bounding box center [419, 54] width 18 height 18
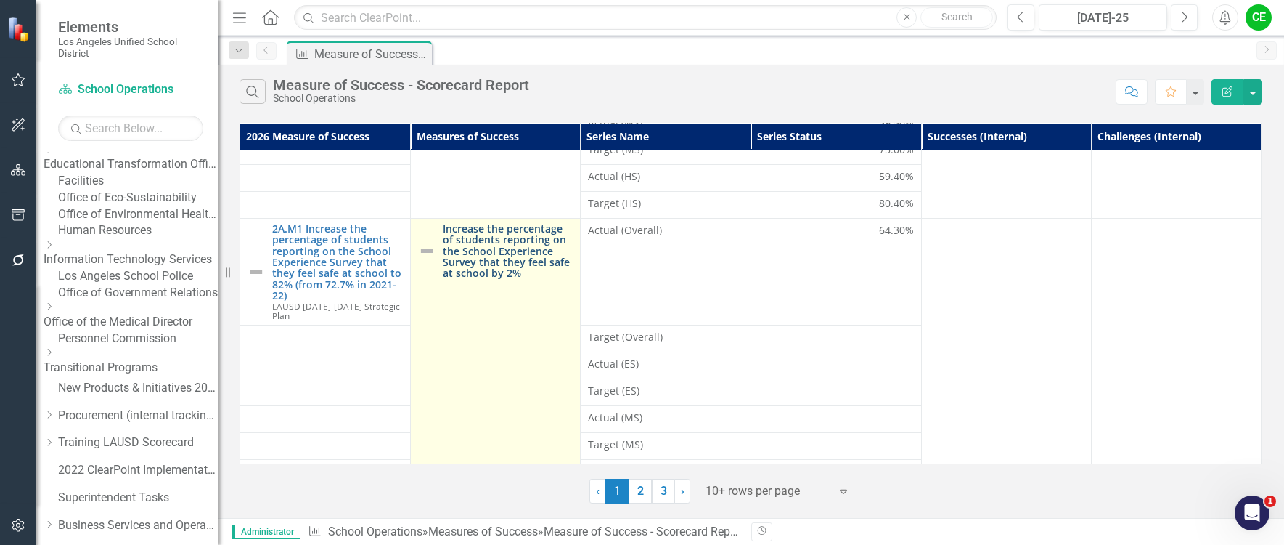
scroll to position [267, 0]
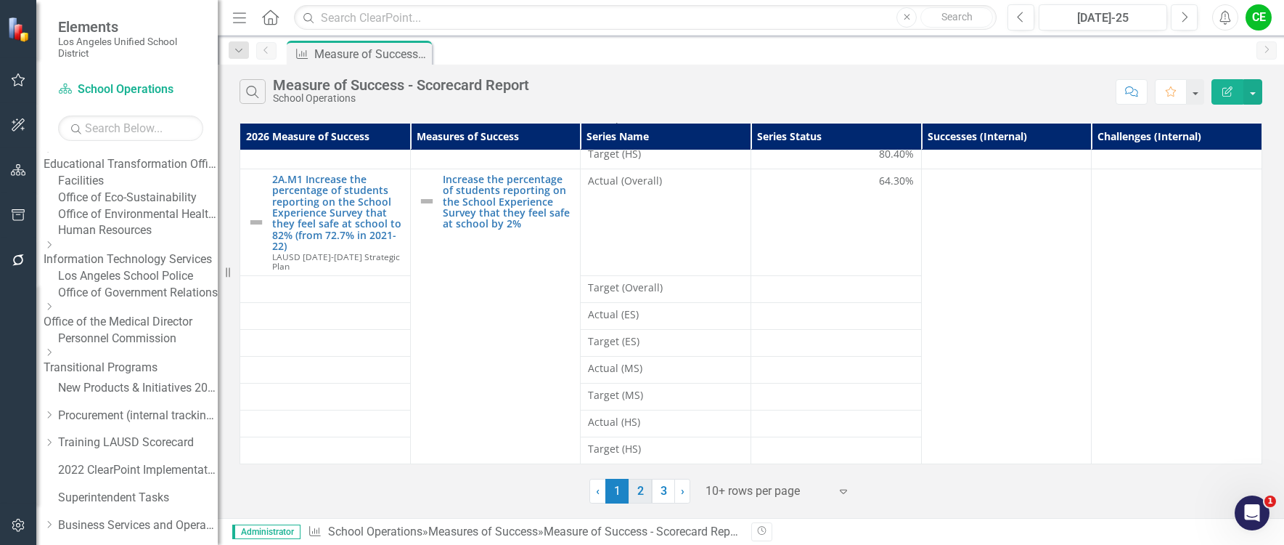
click at [647, 498] on link "2" at bounding box center [640, 490] width 23 height 25
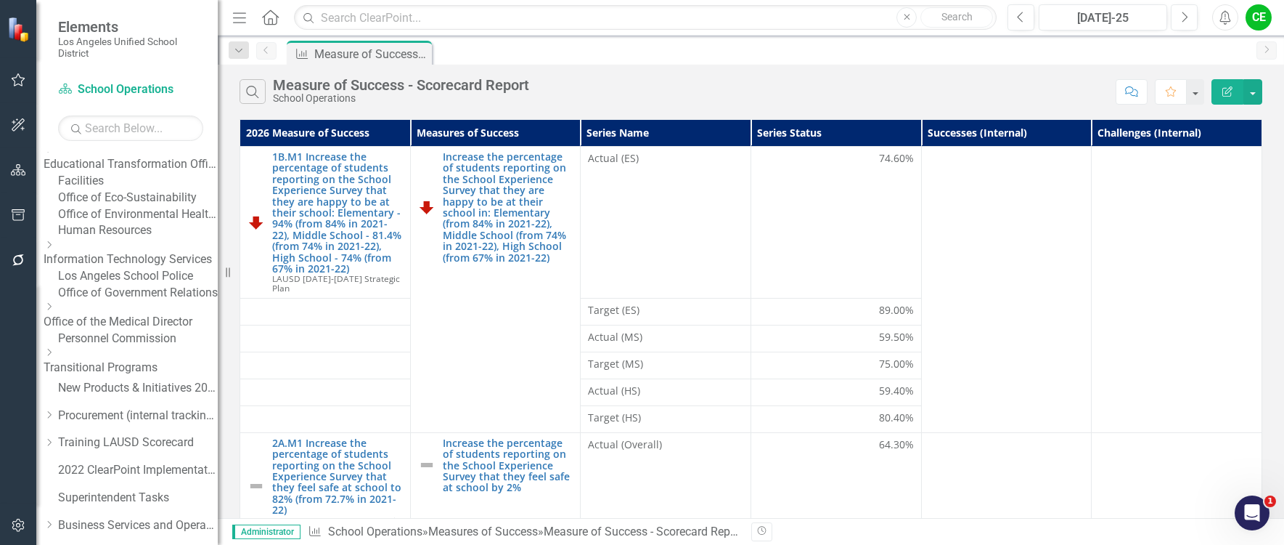
scroll to position [0, 0]
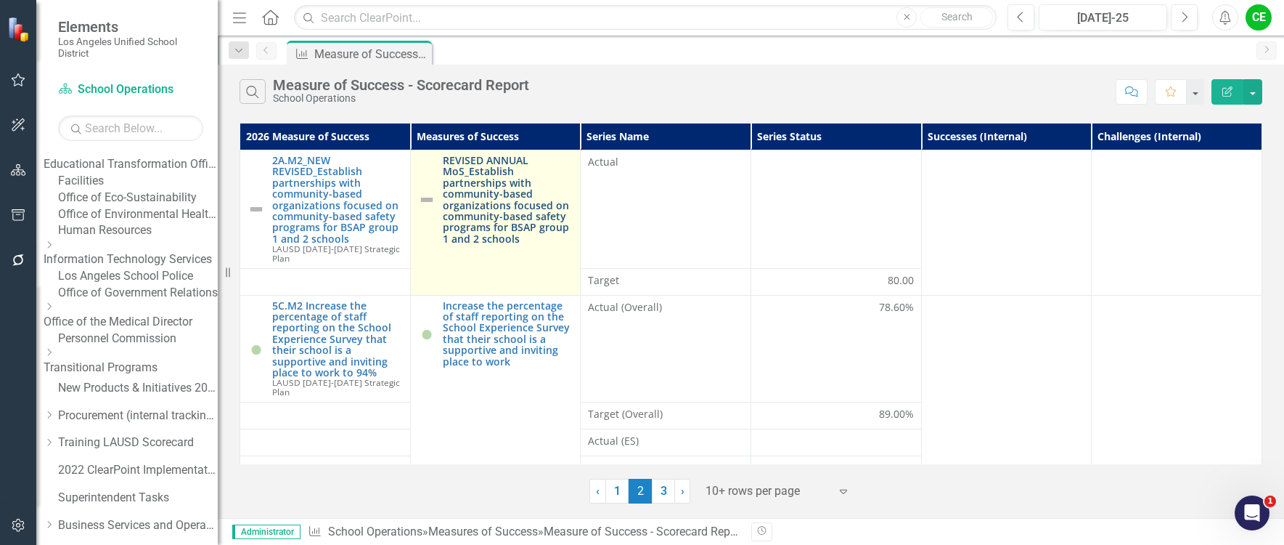
click at [476, 200] on link "REVISED ANNUAL MoS_Establish partnerships with community-based organizations fo…" at bounding box center [508, 199] width 131 height 89
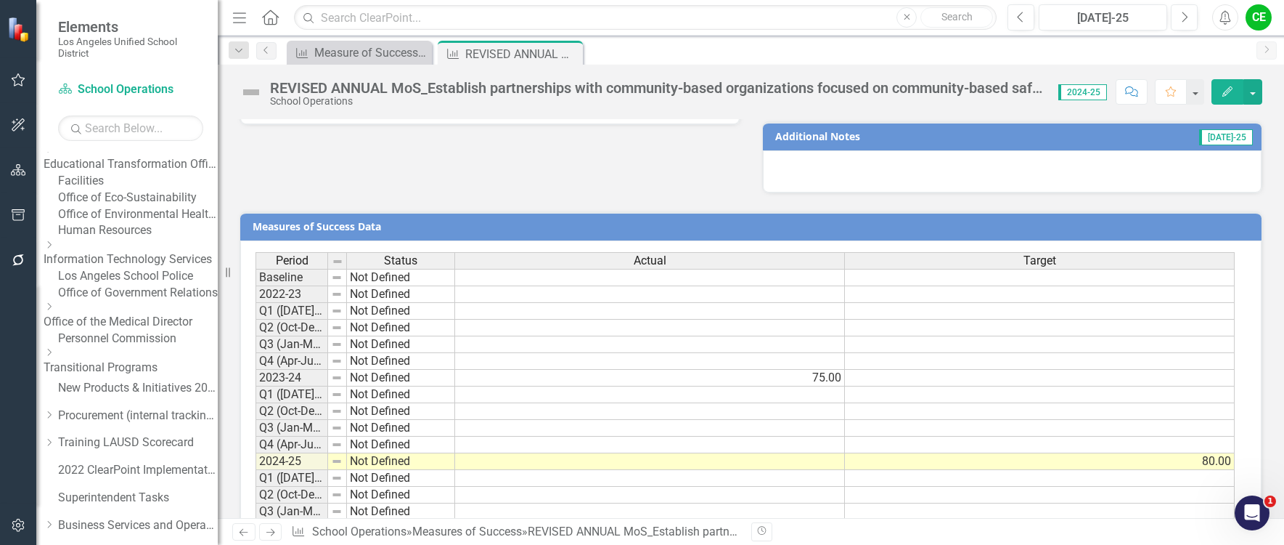
scroll to position [1109, 0]
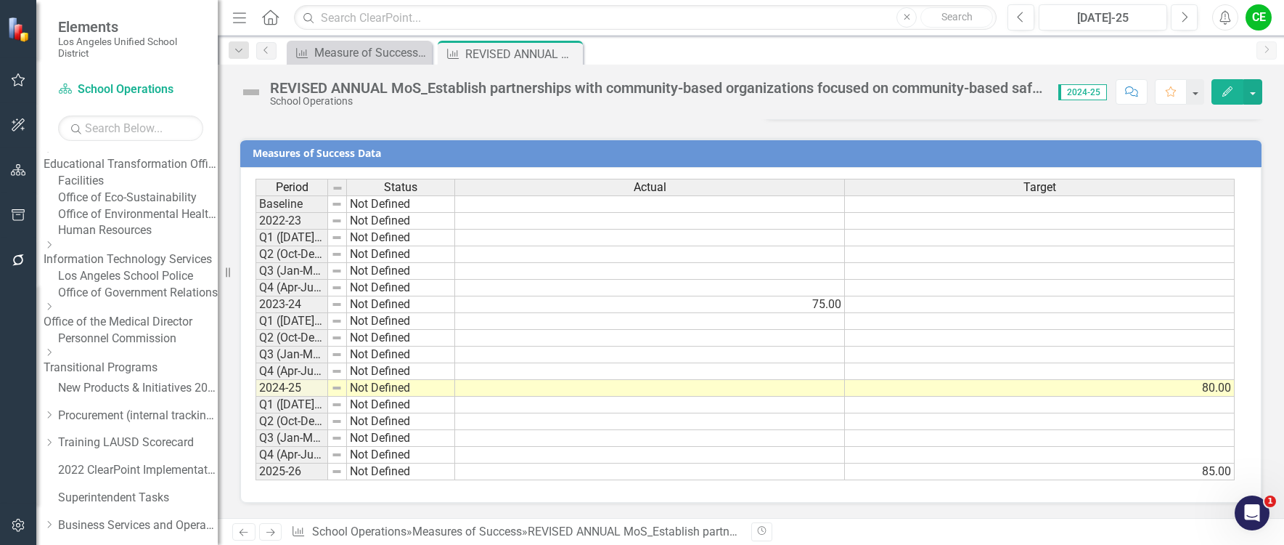
click at [0, 0] on icon "Close" at bounding box center [0, 0] width 0 height 0
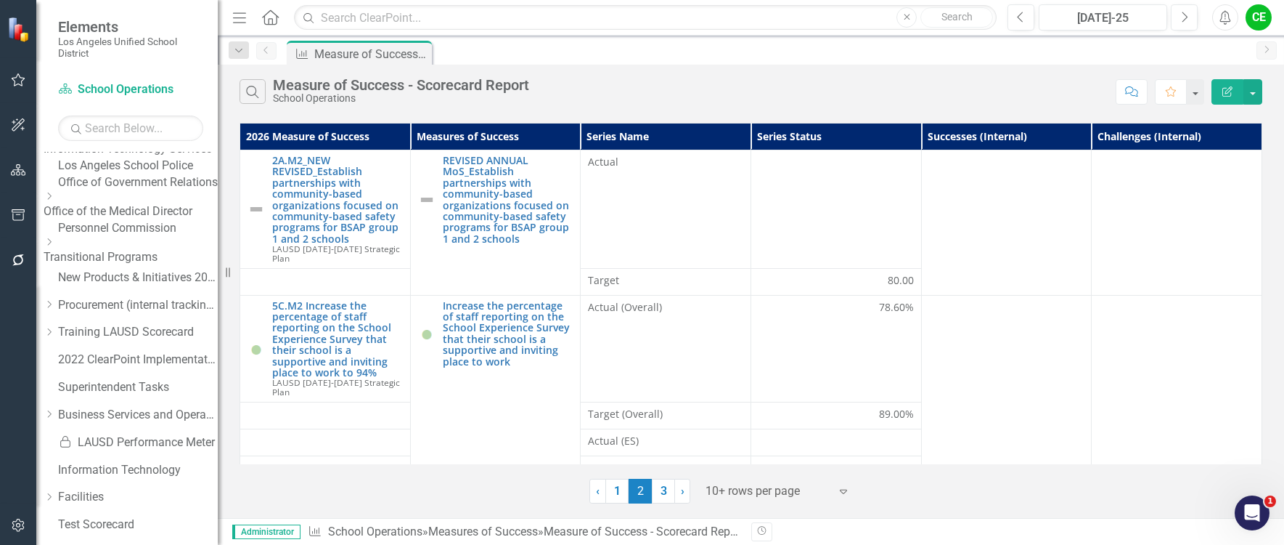
scroll to position [799, 0]
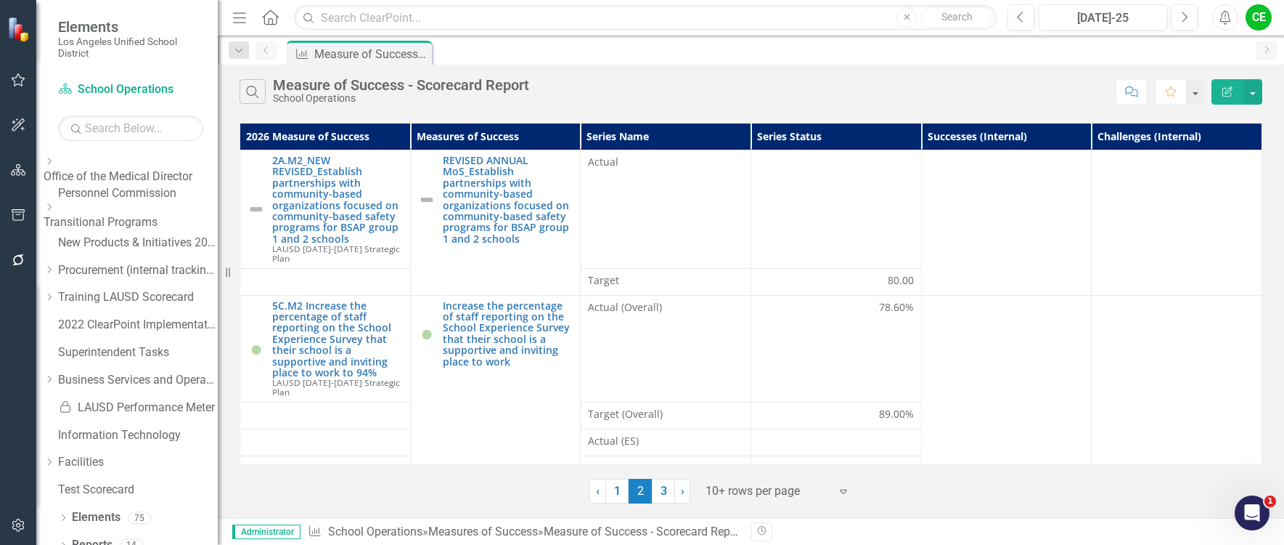
click at [54, 8] on icon "Dropdown" at bounding box center [49, 3] width 11 height 9
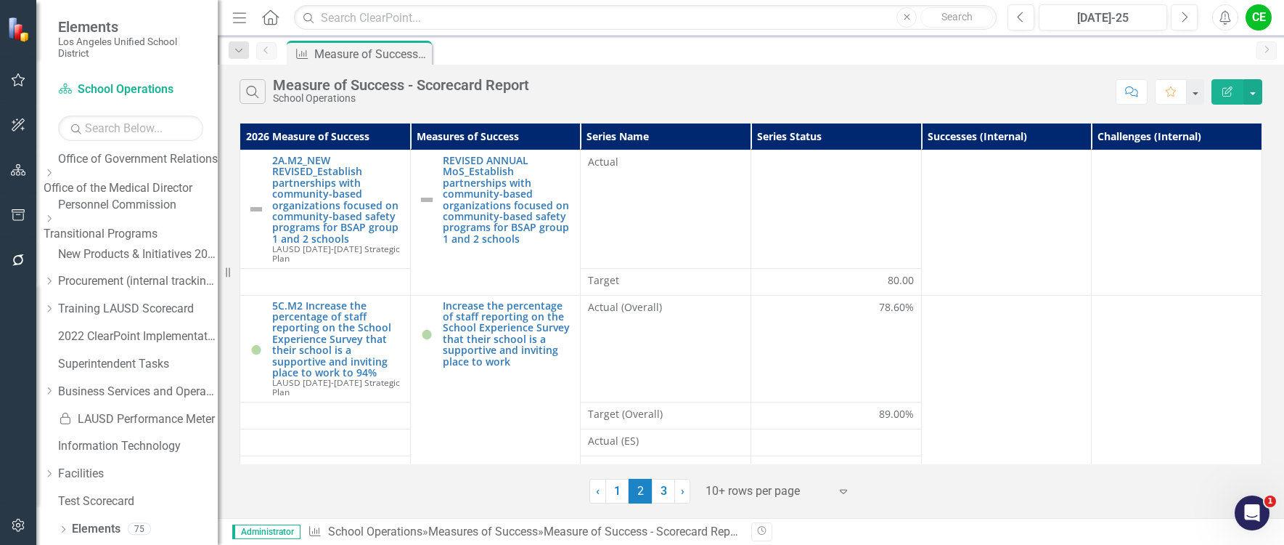
click at [155, 39] on link "Black Student Achievement Plan" at bounding box center [138, 31] width 160 height 17
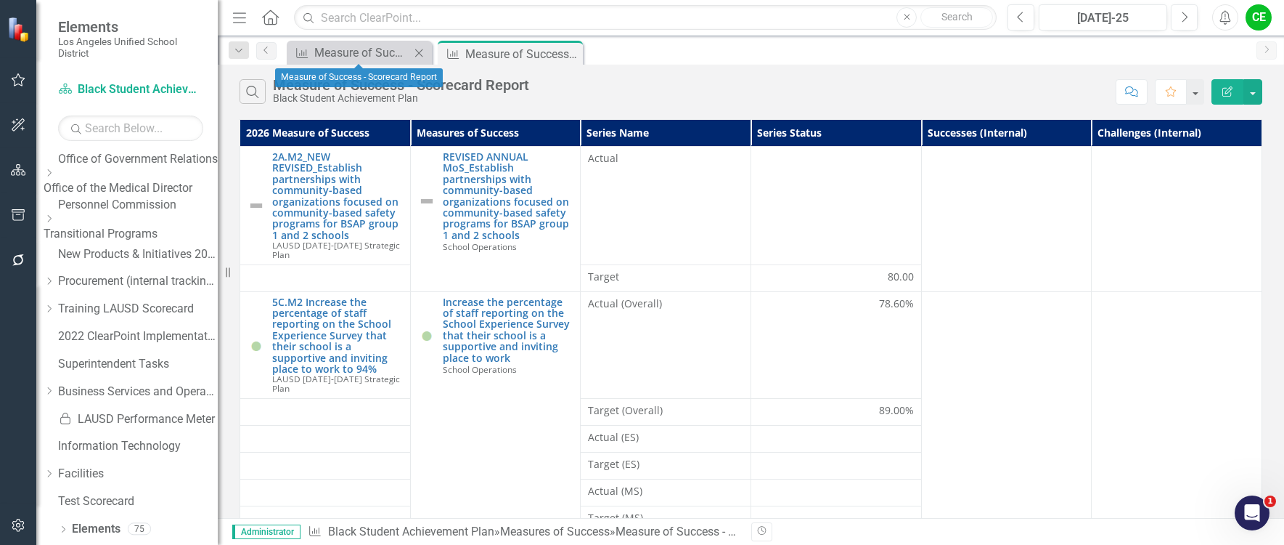
click at [418, 54] on icon at bounding box center [419, 53] width 8 height 8
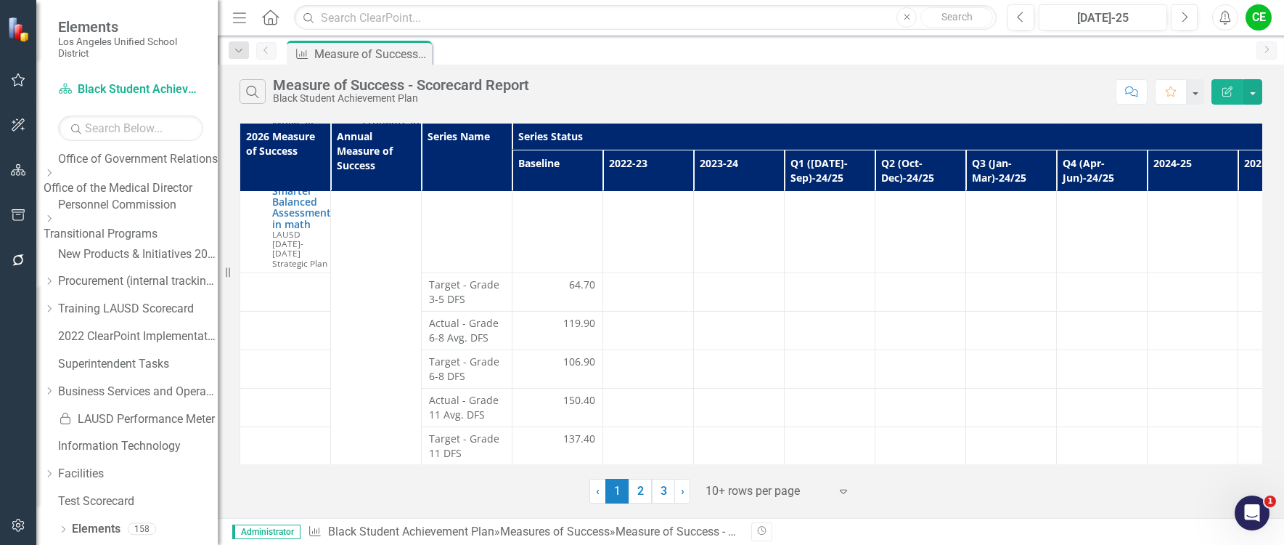
scroll to position [672, 0]
click at [640, 498] on link "2" at bounding box center [640, 490] width 23 height 25
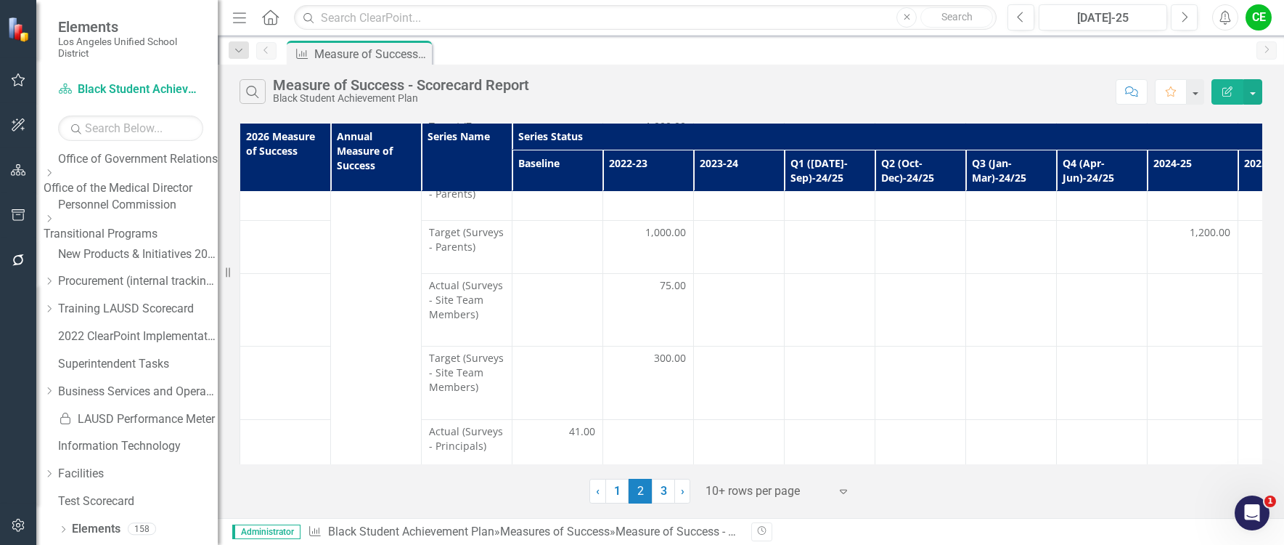
scroll to position [1408, 0]
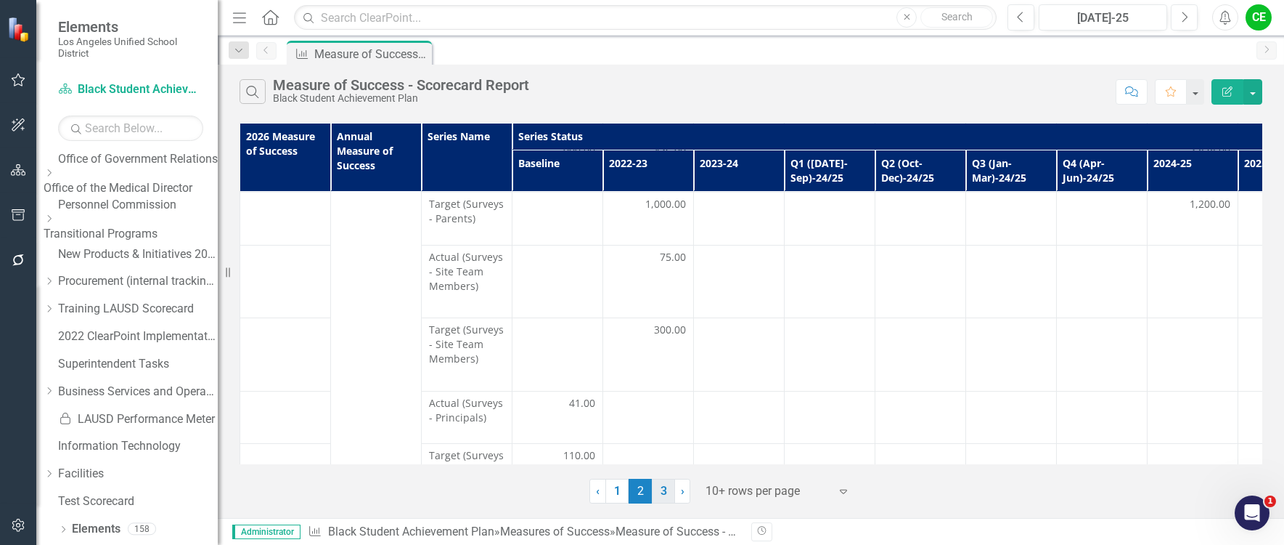
click at [667, 494] on link "3" at bounding box center [663, 490] width 23 height 25
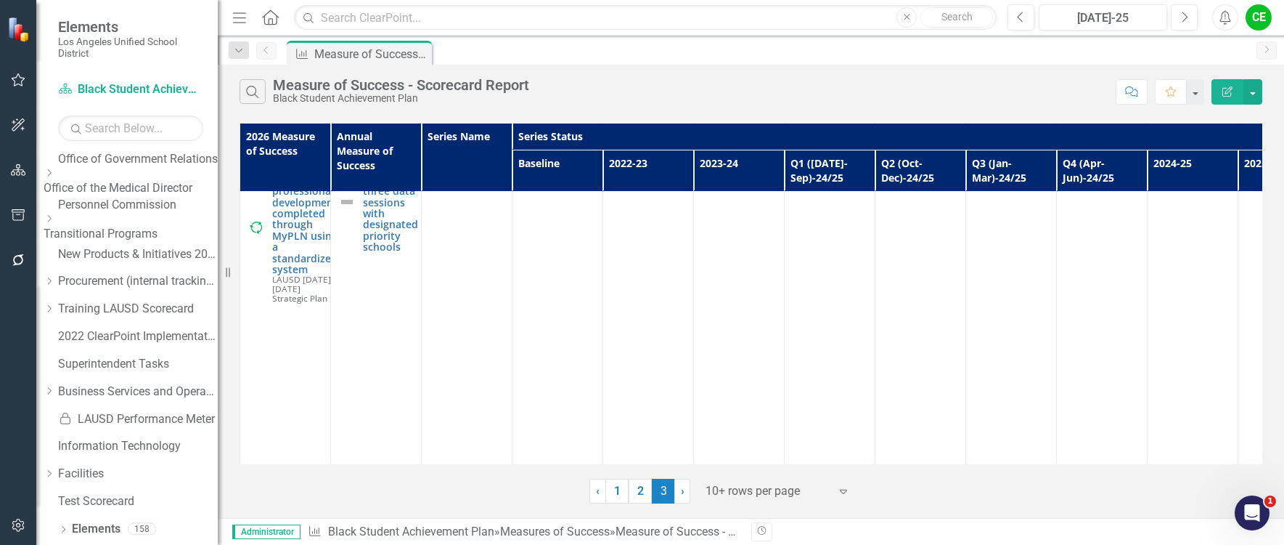
scroll to position [0, 0]
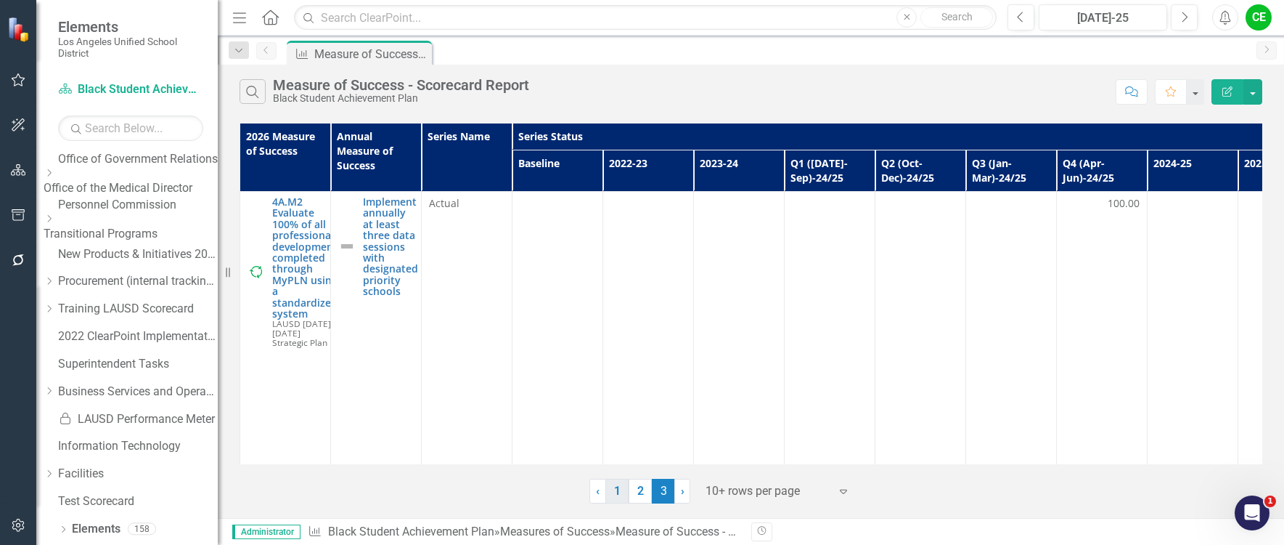
click at [612, 484] on link "1" at bounding box center [616, 490] width 23 height 25
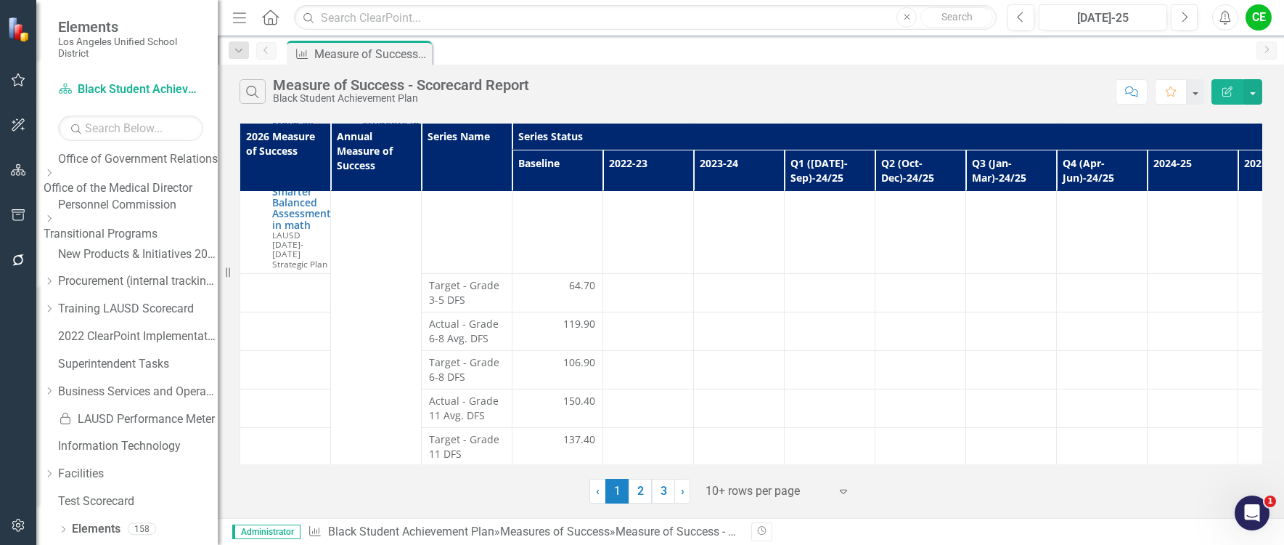
scroll to position [672, 0]
click at [645, 482] on link "2" at bounding box center [640, 490] width 23 height 25
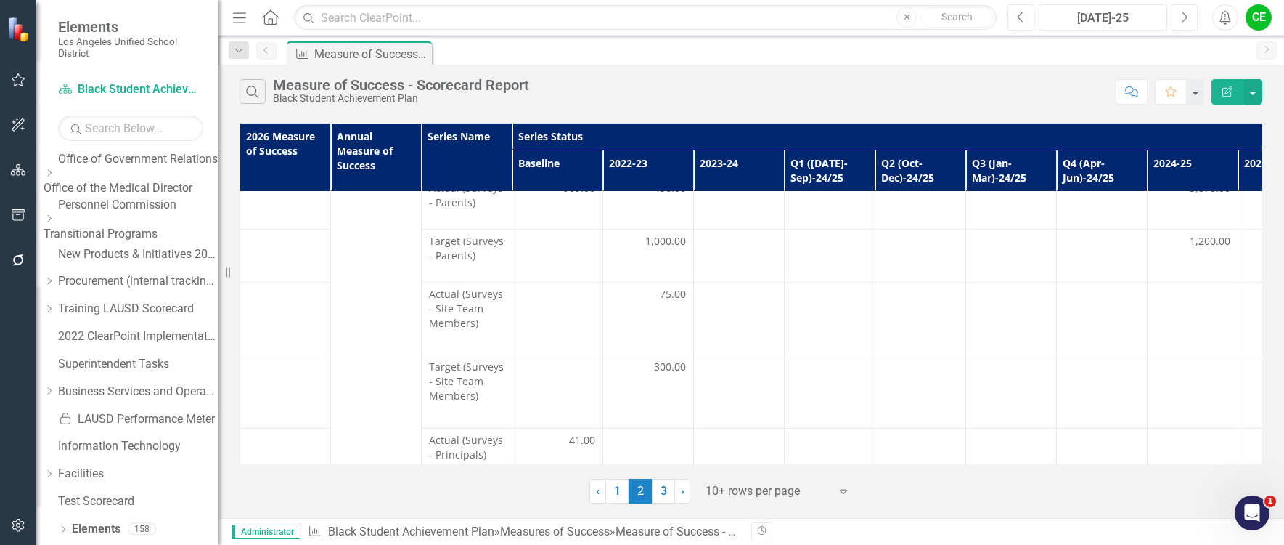
scroll to position [1408, 0]
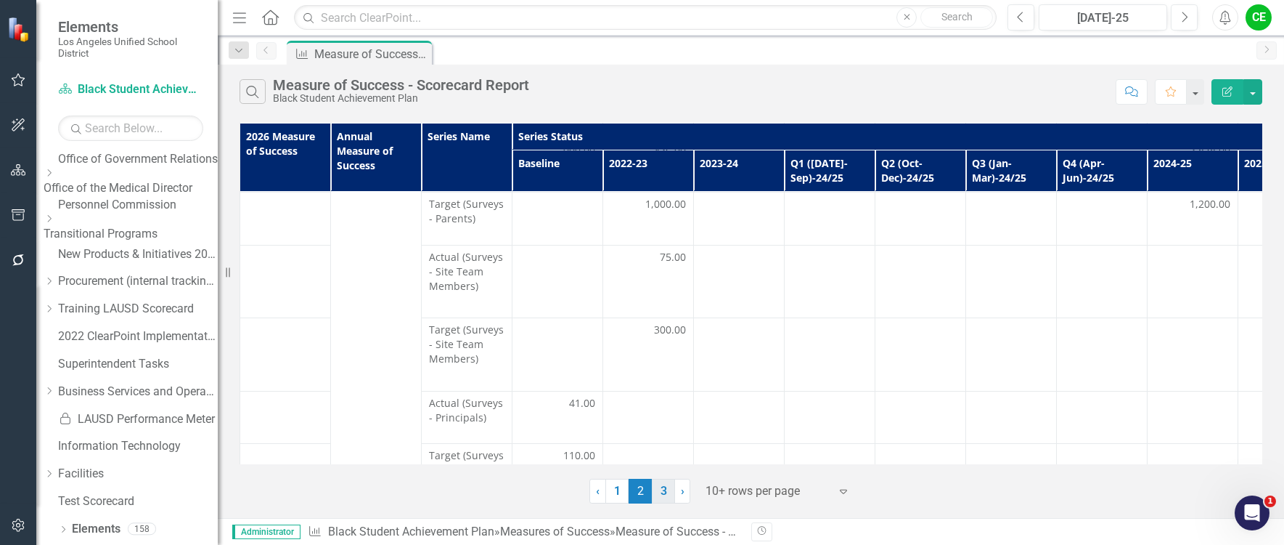
click at [661, 485] on link "3" at bounding box center [663, 490] width 23 height 25
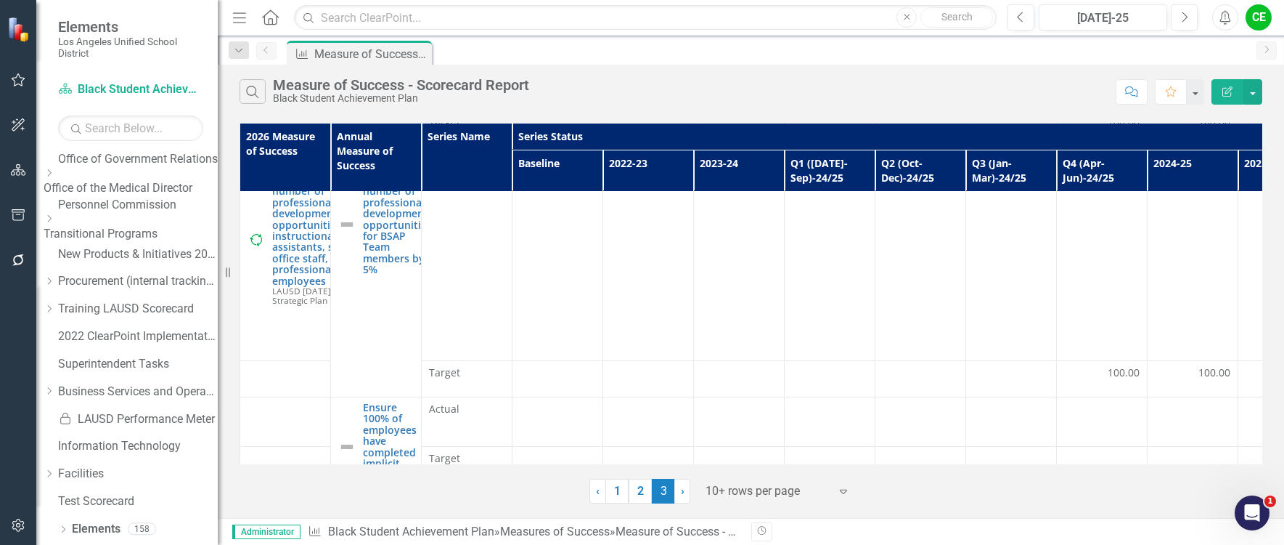
scroll to position [452, 0]
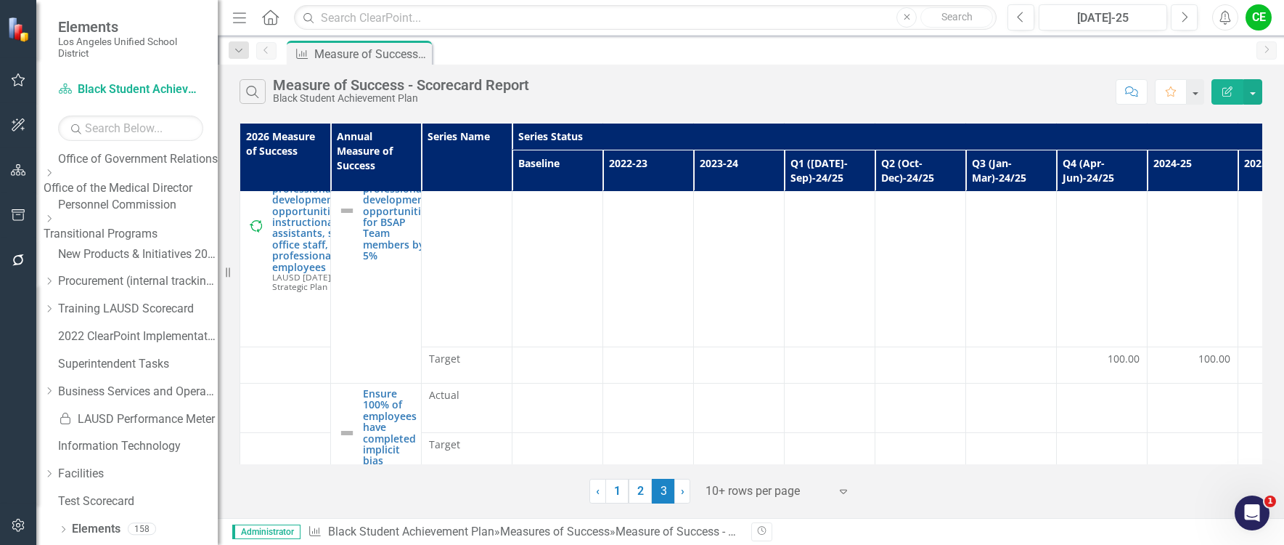
click at [699, 97] on div "Search Measure of Success - Scorecard Report Black Student Achievement Plan" at bounding box center [674, 91] width 869 height 25
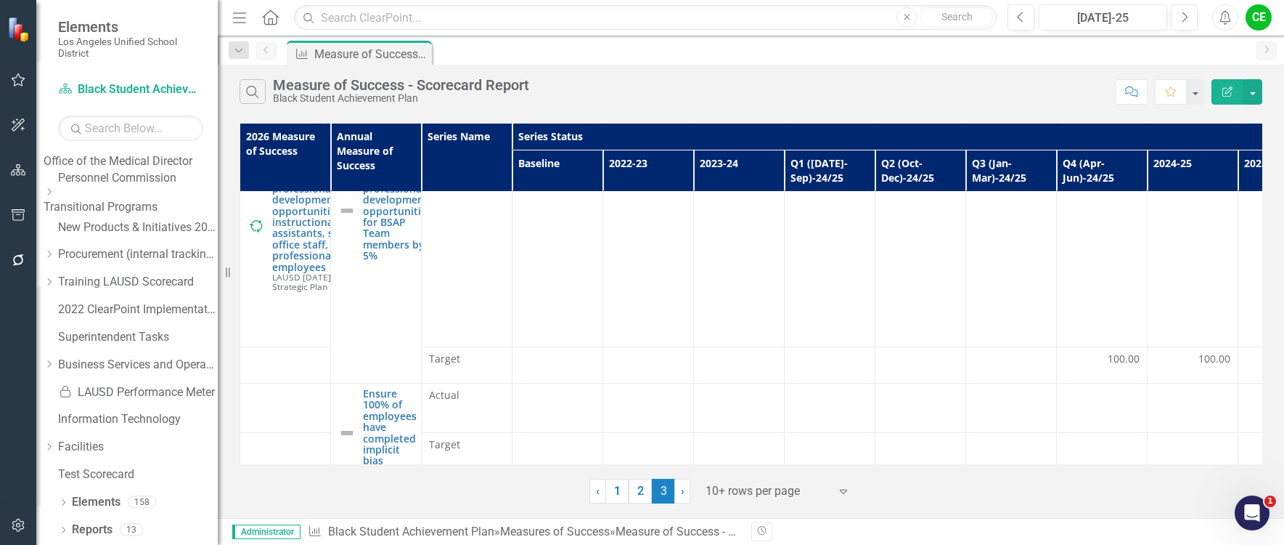
scroll to position [1201, 0]
click at [109, 499] on link "Elements" at bounding box center [96, 502] width 49 height 17
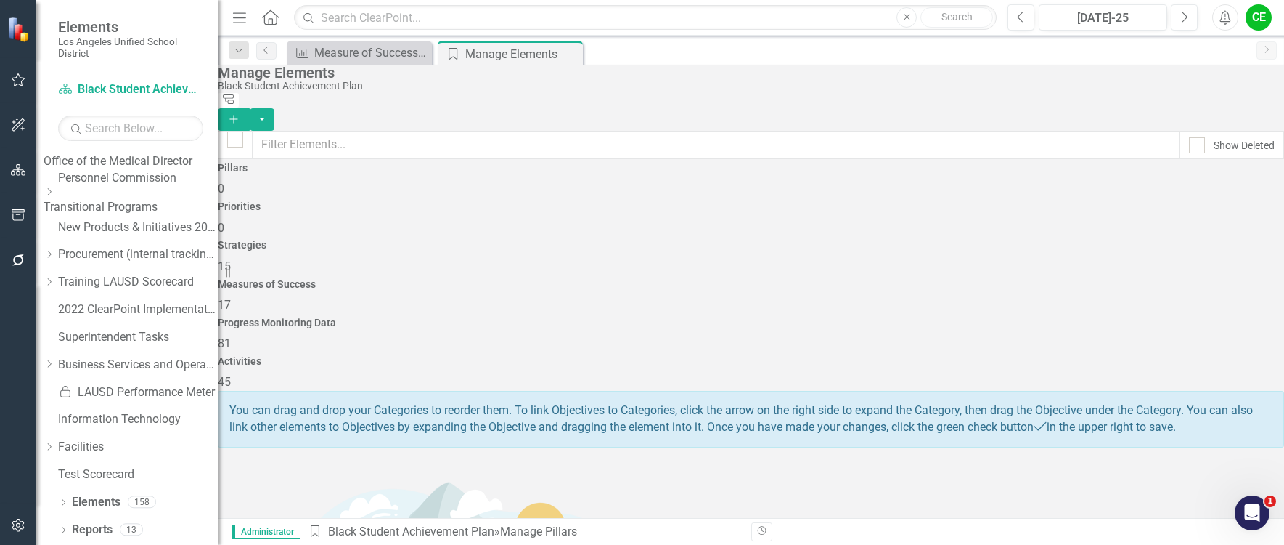
click at [826, 279] on h4 "Measures of Success" at bounding box center [751, 284] width 1066 height 11
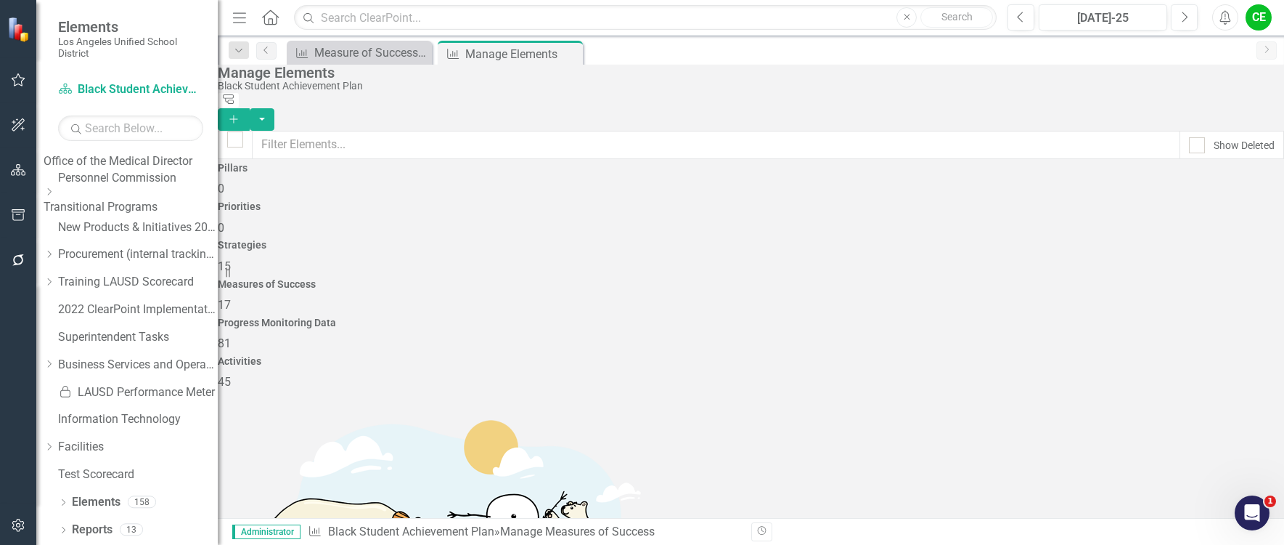
scroll to position [73, 0]
checkbox input "false"
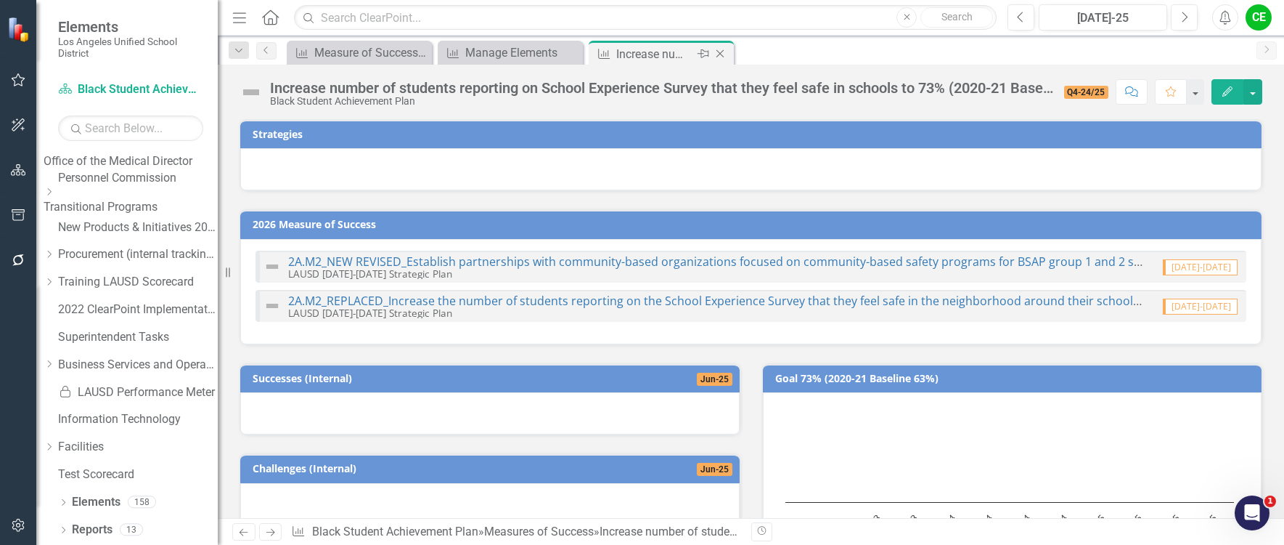
click at [717, 53] on icon "Close" at bounding box center [720, 54] width 15 height 12
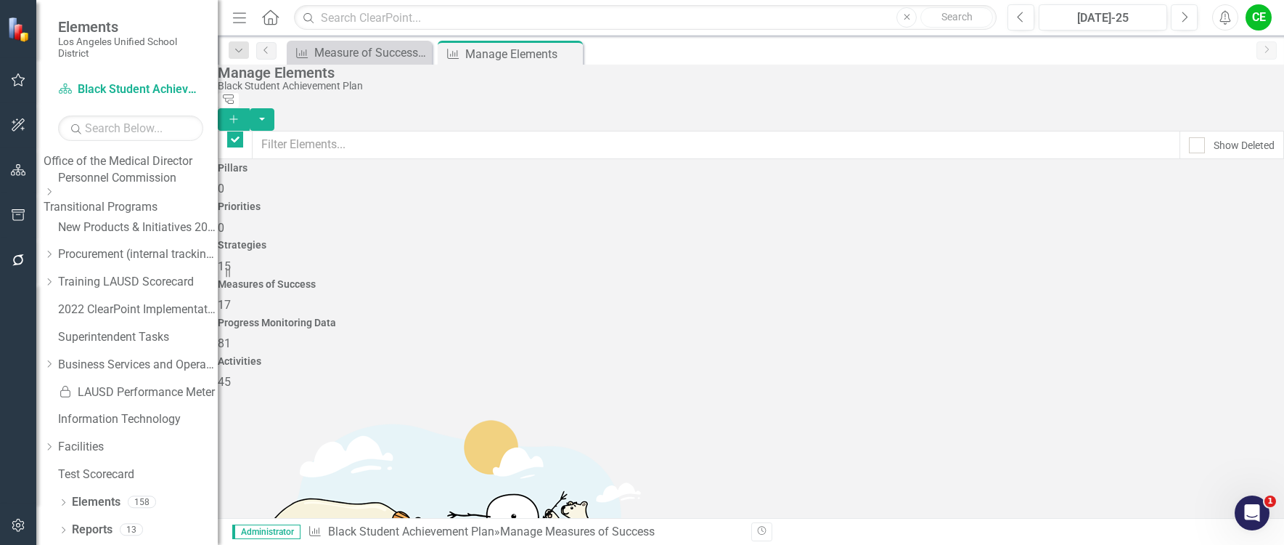
checkbox input "false"
click at [330, 49] on div "Measure of Success - Scorecard Report" at bounding box center [362, 53] width 96 height 18
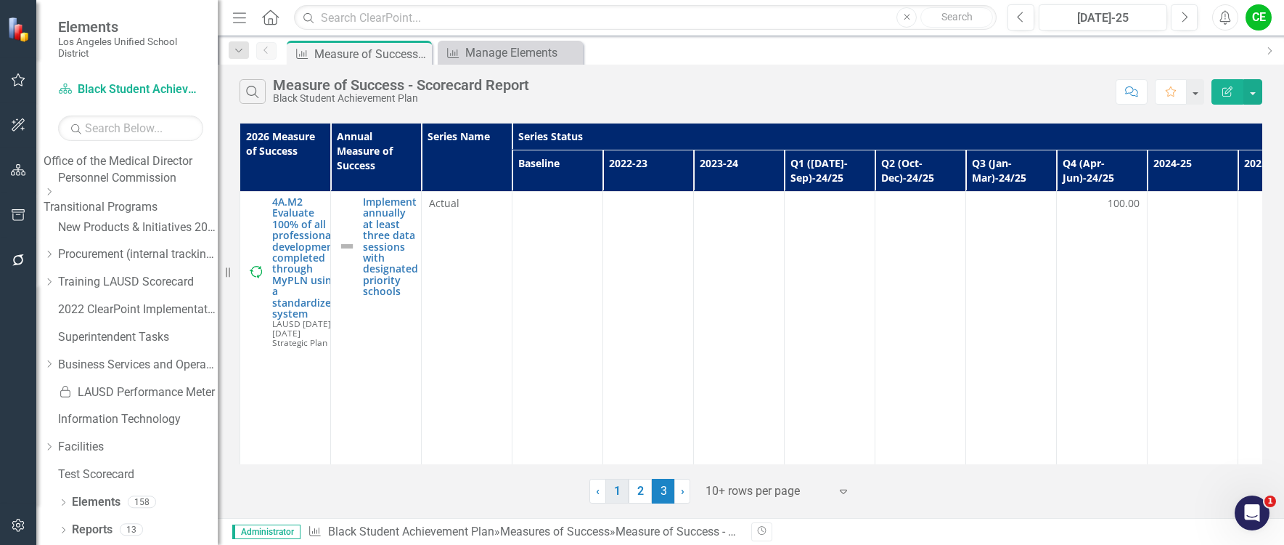
click at [616, 497] on link "1" at bounding box center [616, 490] width 23 height 25
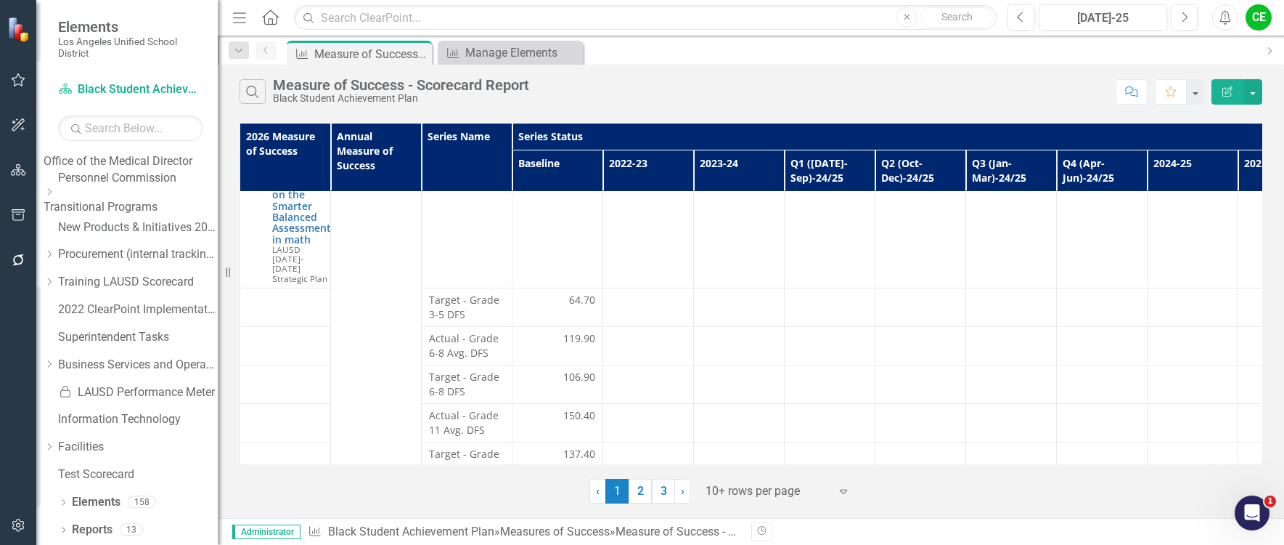
scroll to position [672, 0]
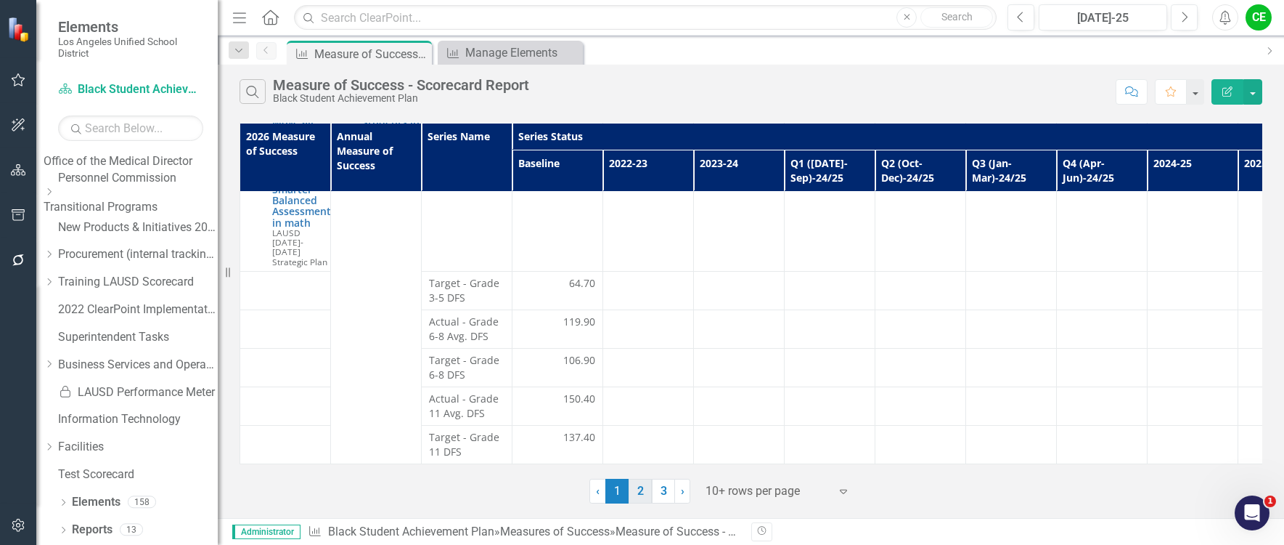
click at [635, 484] on link "2" at bounding box center [640, 490] width 23 height 25
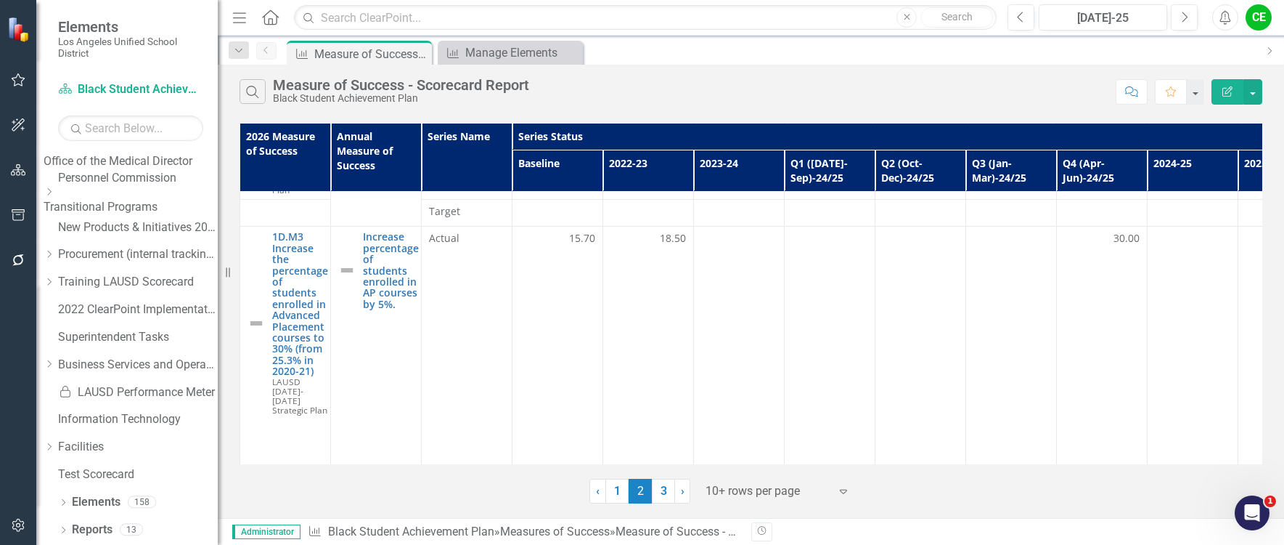
scroll to position [0, 0]
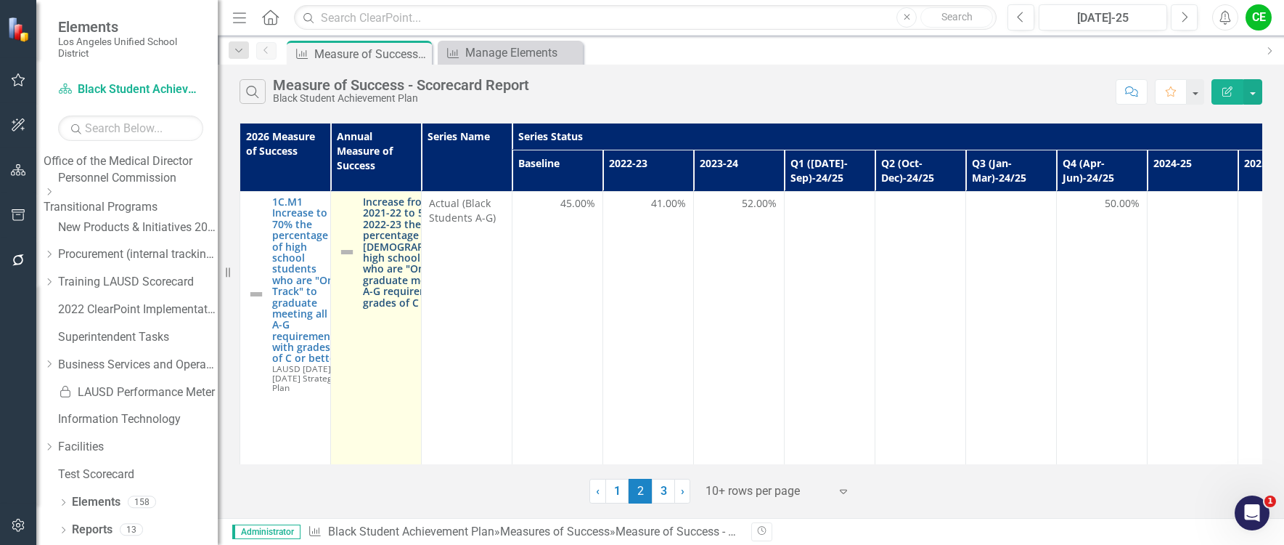
click at [386, 274] on link "Increase from 45% in 2021-22 to 50% in 2022-23 the percentage of [DEMOGRAPHIC_D…" at bounding box center [419, 252] width 113 height 112
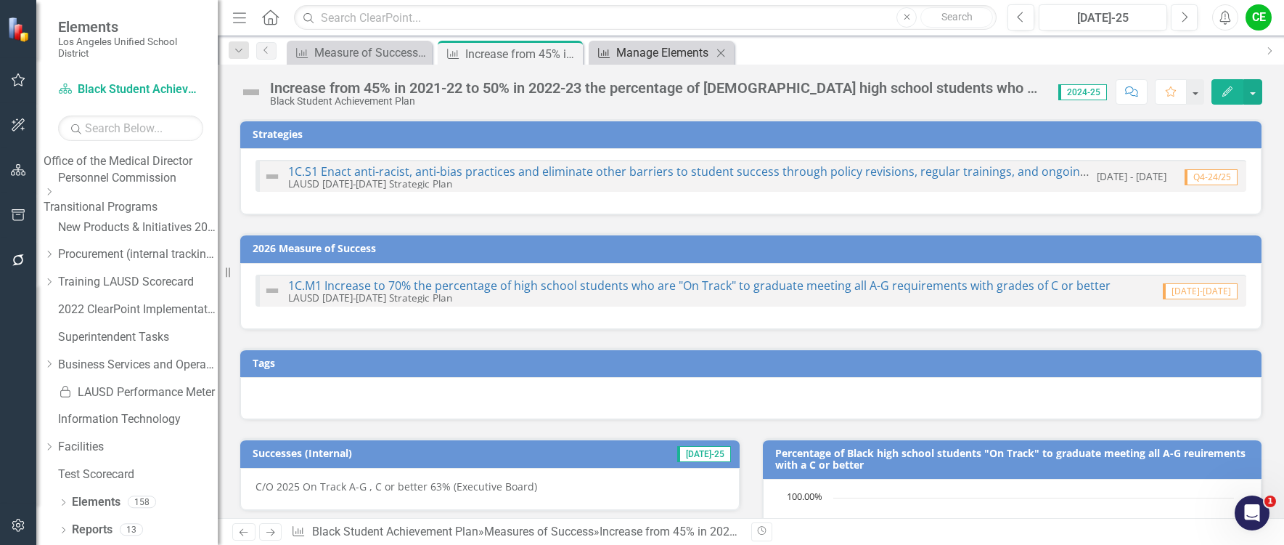
click at [659, 51] on div "Manage Elements" at bounding box center [664, 53] width 96 height 18
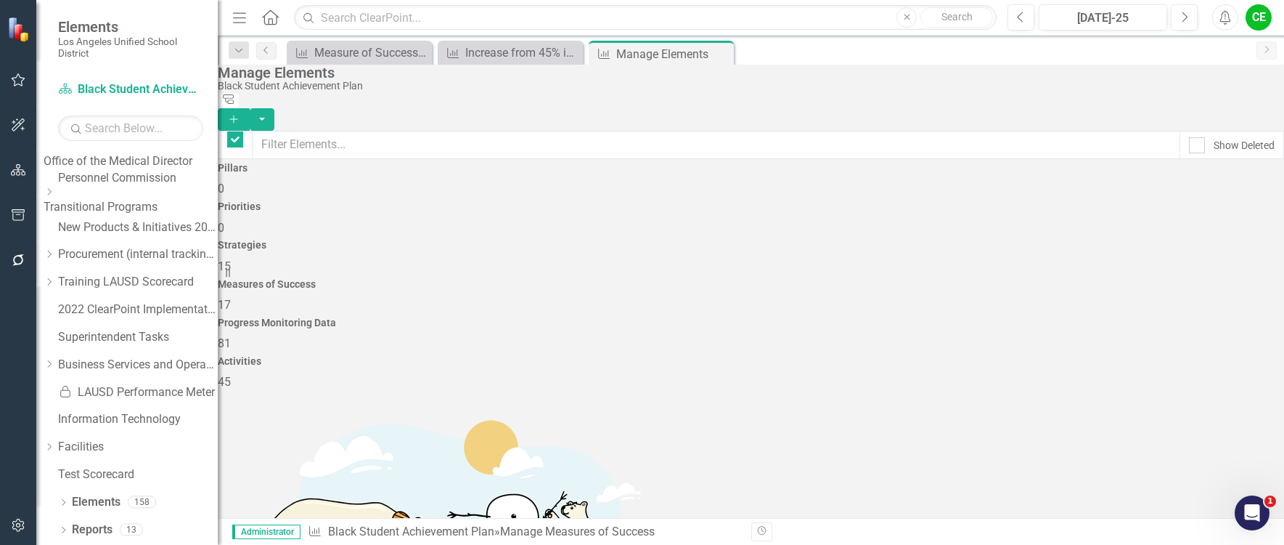
checkbox input "false"
click at [1189, 137] on input "Show Deleted" at bounding box center [1193, 141] width 9 height 9
click at [1189, 137] on div at bounding box center [1197, 145] width 16 height 16
click at [1189, 137] on input "Show Deleted" at bounding box center [1193, 141] width 9 height 9
checkbox input "false"
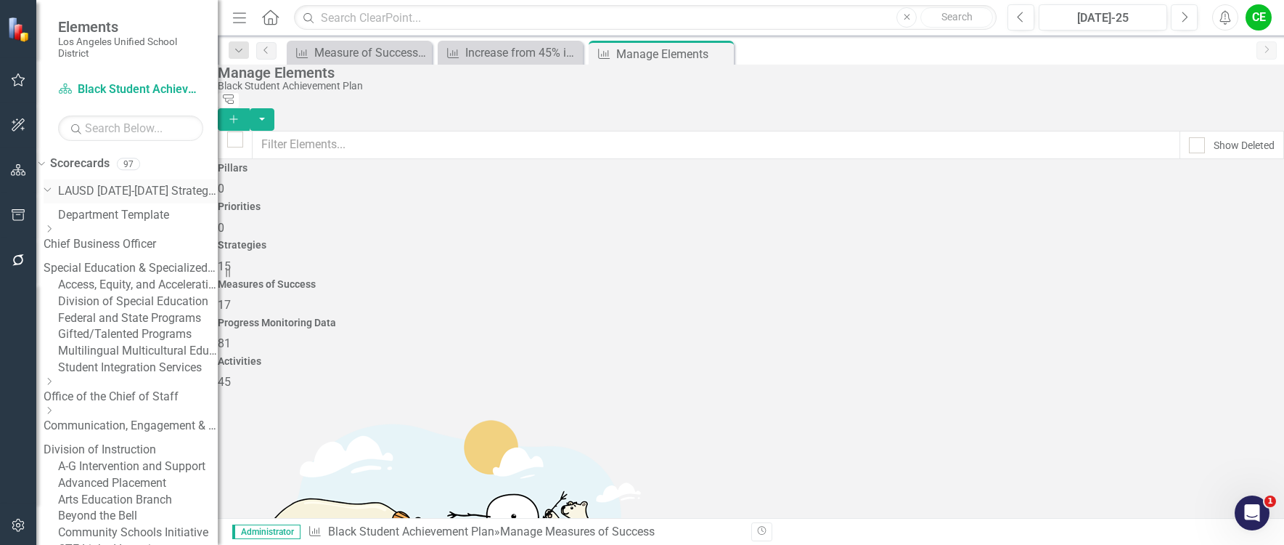
click at [158, 187] on link "LAUSD [DATE]-[DATE] Strategic Plan" at bounding box center [138, 191] width 160 height 17
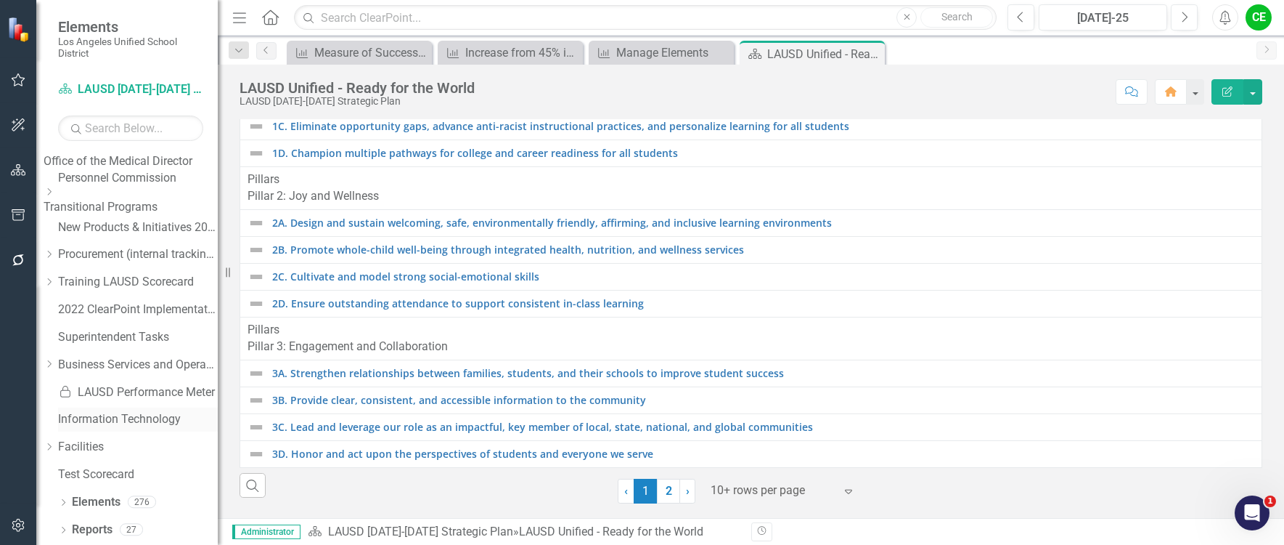
scroll to position [1201, 0]
click at [102, 507] on link "Elements" at bounding box center [96, 502] width 49 height 17
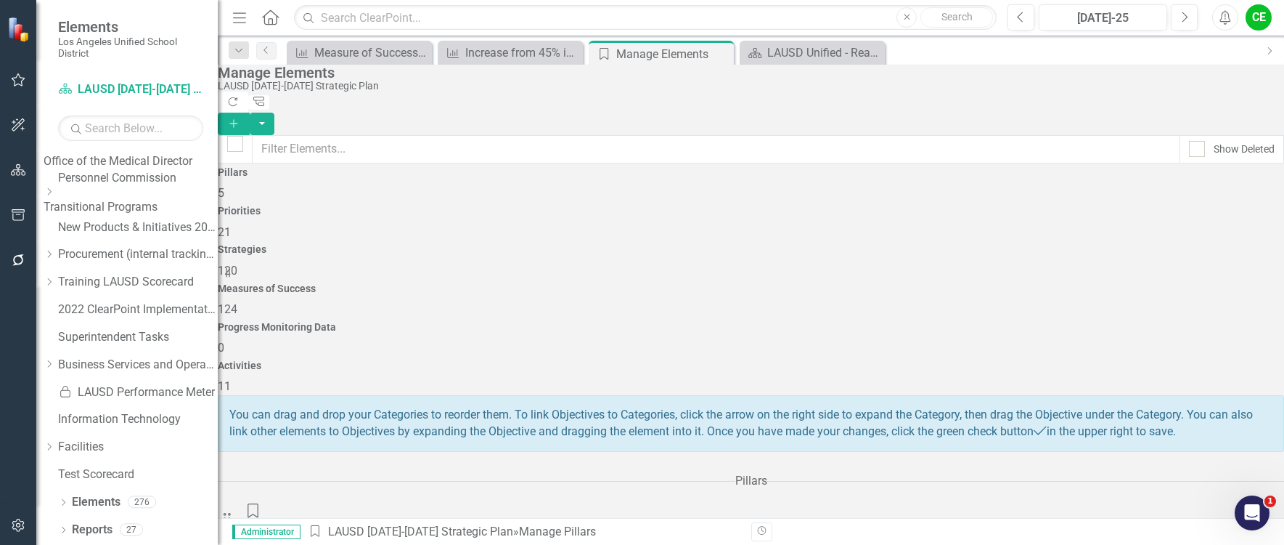
click at [237, 302] on span "124" at bounding box center [228, 309] width 20 height 14
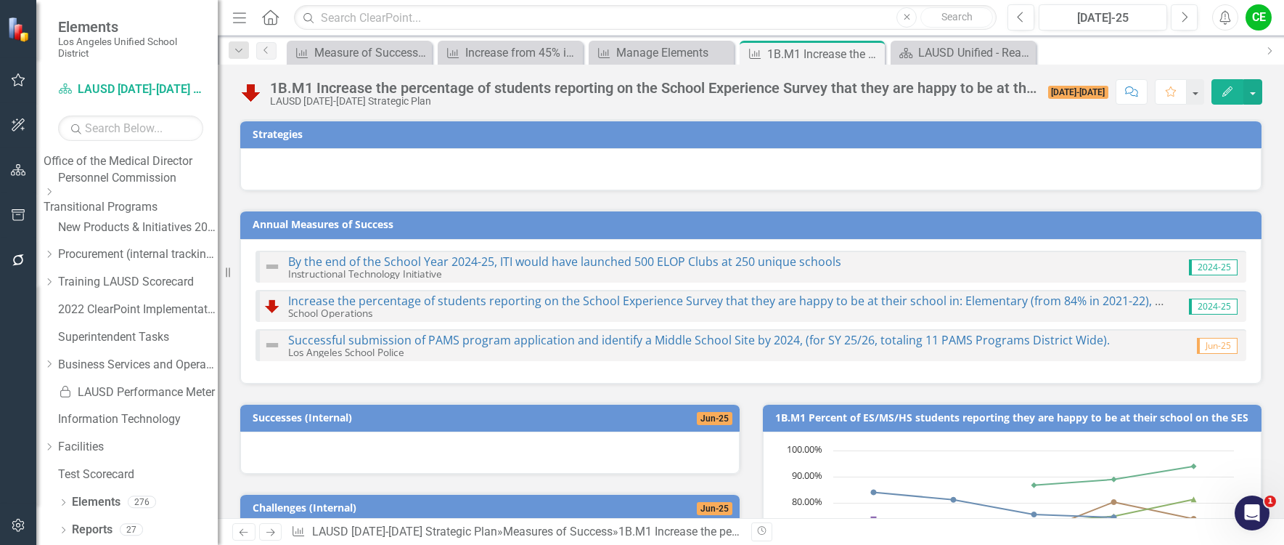
scroll to position [73, 0]
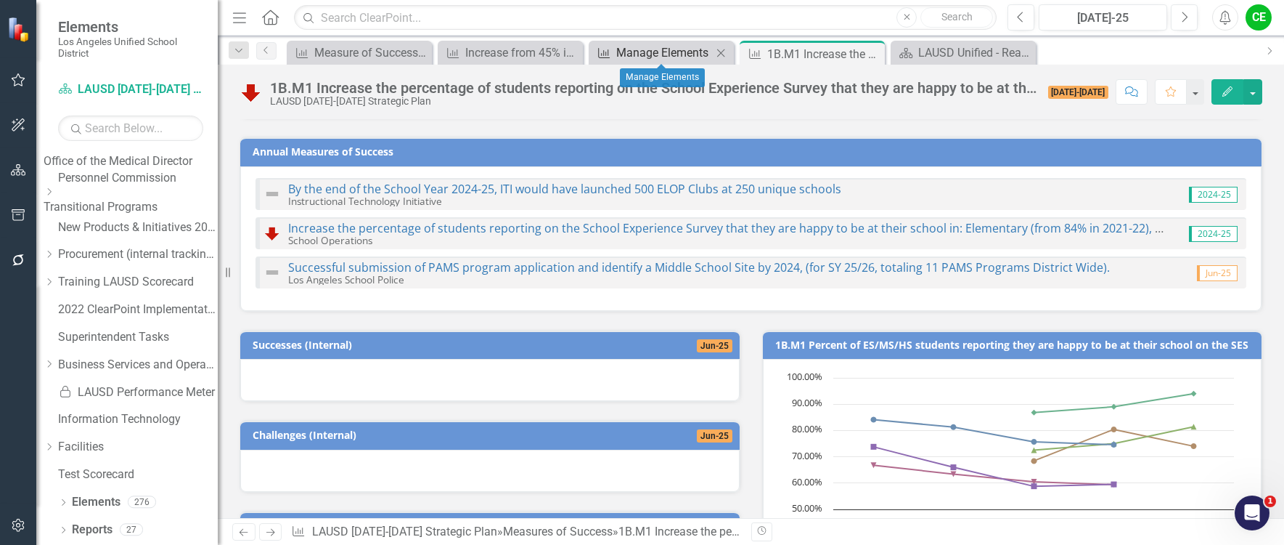
click at [664, 54] on div "Manage Elements" at bounding box center [664, 53] width 96 height 18
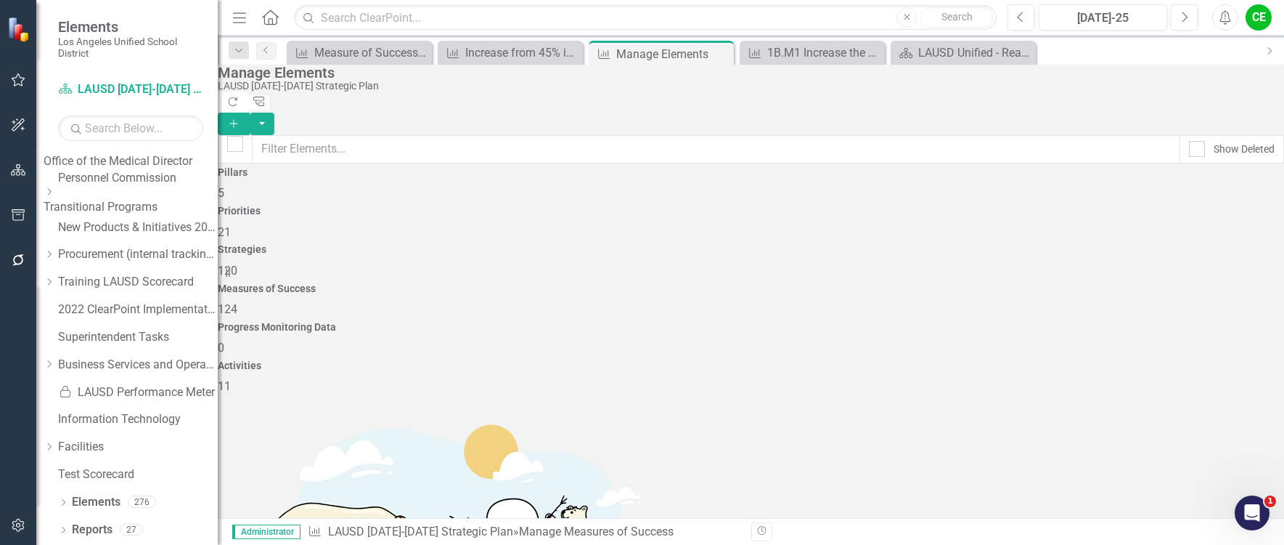
click at [939, 44] on div "LAUSD Unified - Ready for the World" at bounding box center [966, 53] width 96 height 18
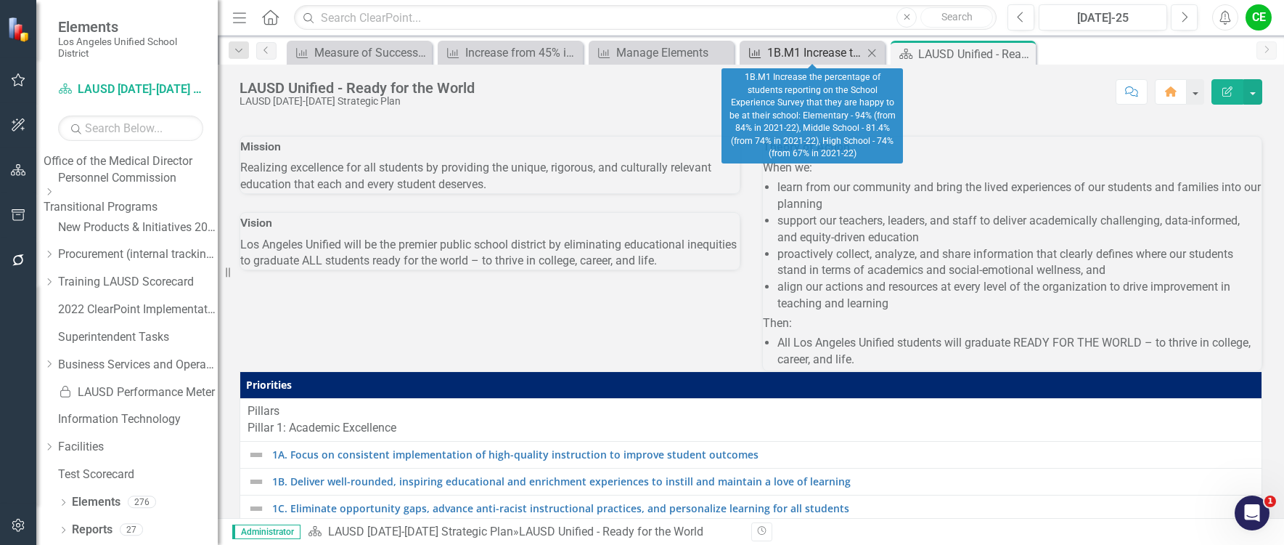
click at [812, 54] on div "1B.M1 Increase the percentage of students reporting on the School Experience Su…" at bounding box center [815, 53] width 96 height 18
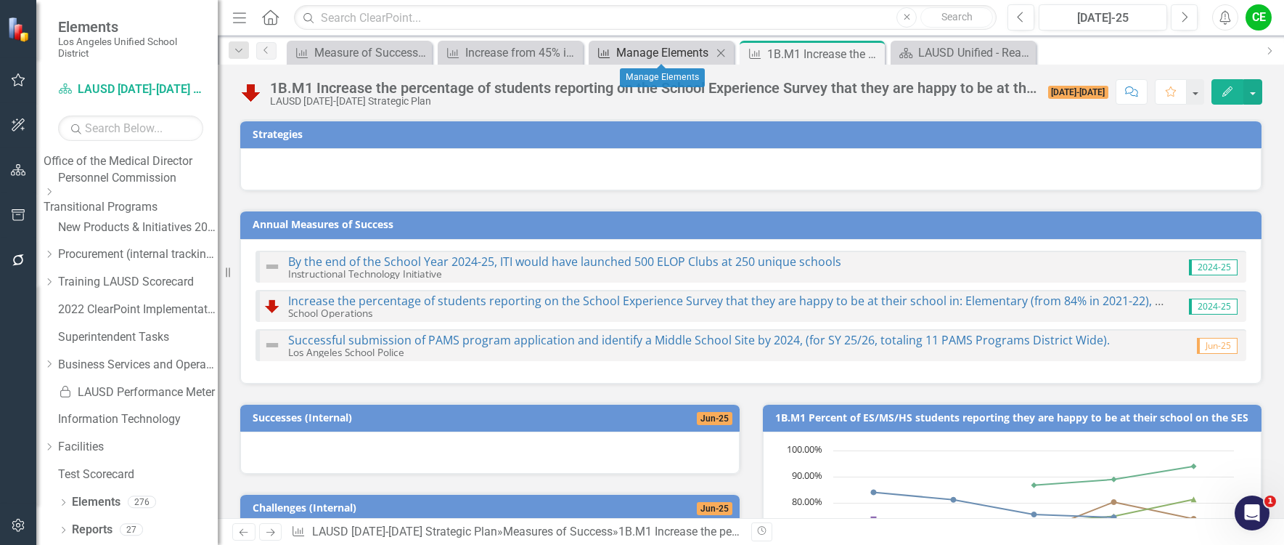
click at [666, 58] on div "Manage Elements" at bounding box center [664, 53] width 96 height 18
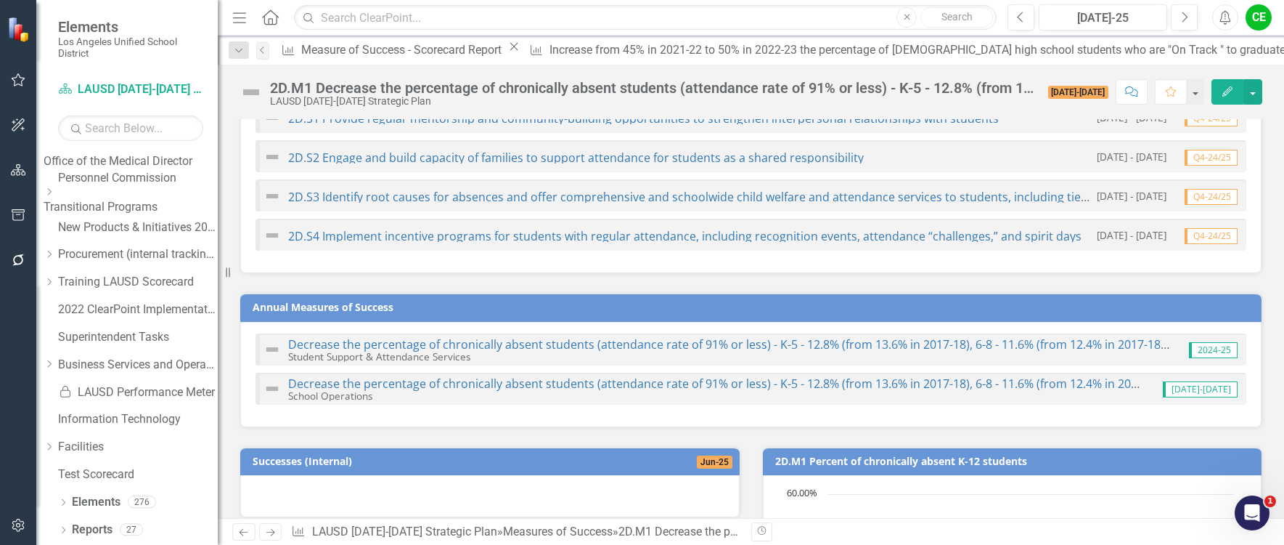
scroll to position [73, 0]
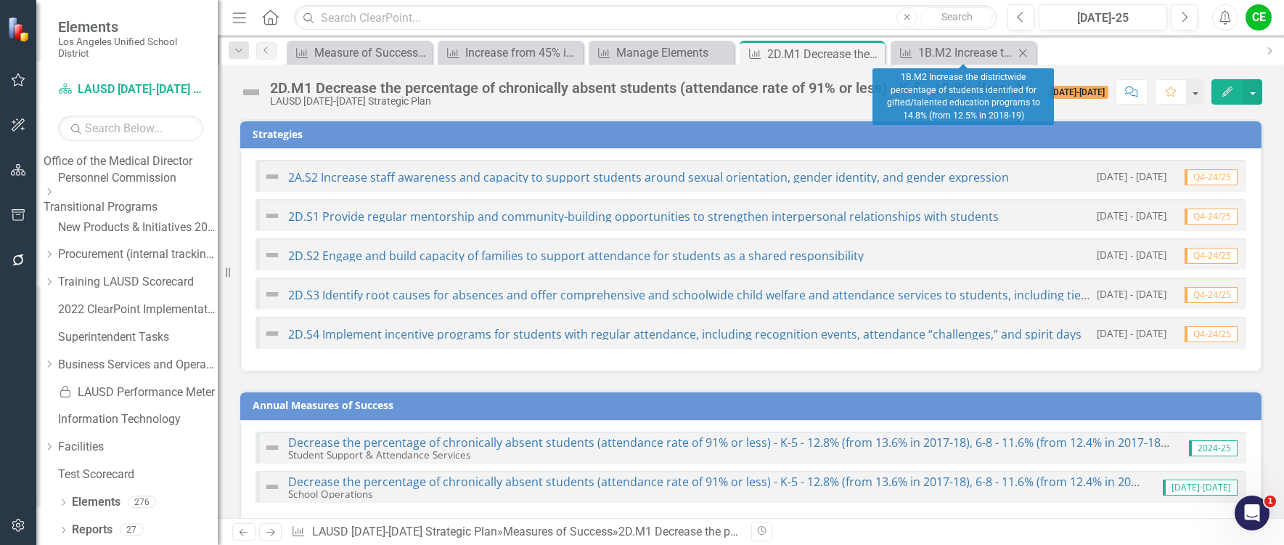
click at [1023, 49] on icon "Close" at bounding box center [1023, 53] width 15 height 12
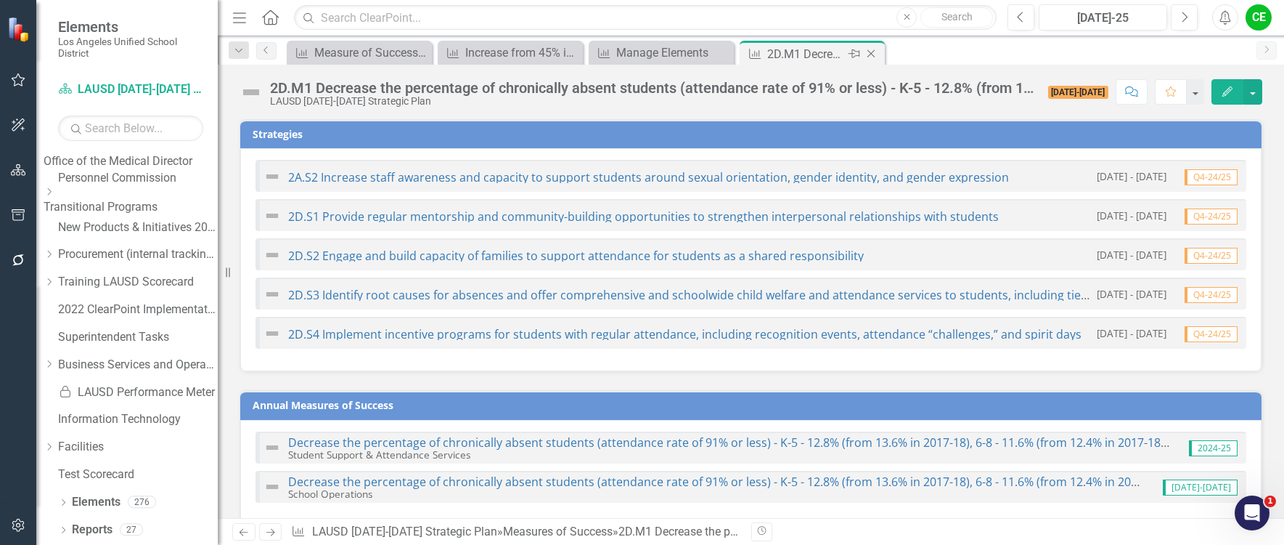
click at [873, 50] on icon "Close" at bounding box center [871, 54] width 15 height 12
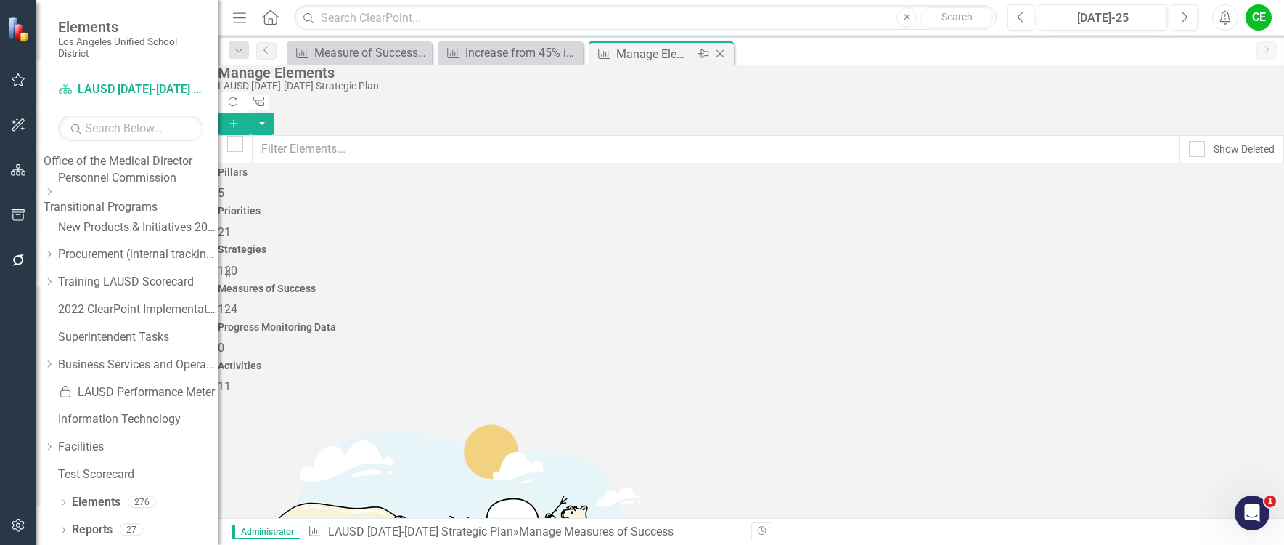
click at [719, 52] on icon "Close" at bounding box center [720, 54] width 15 height 12
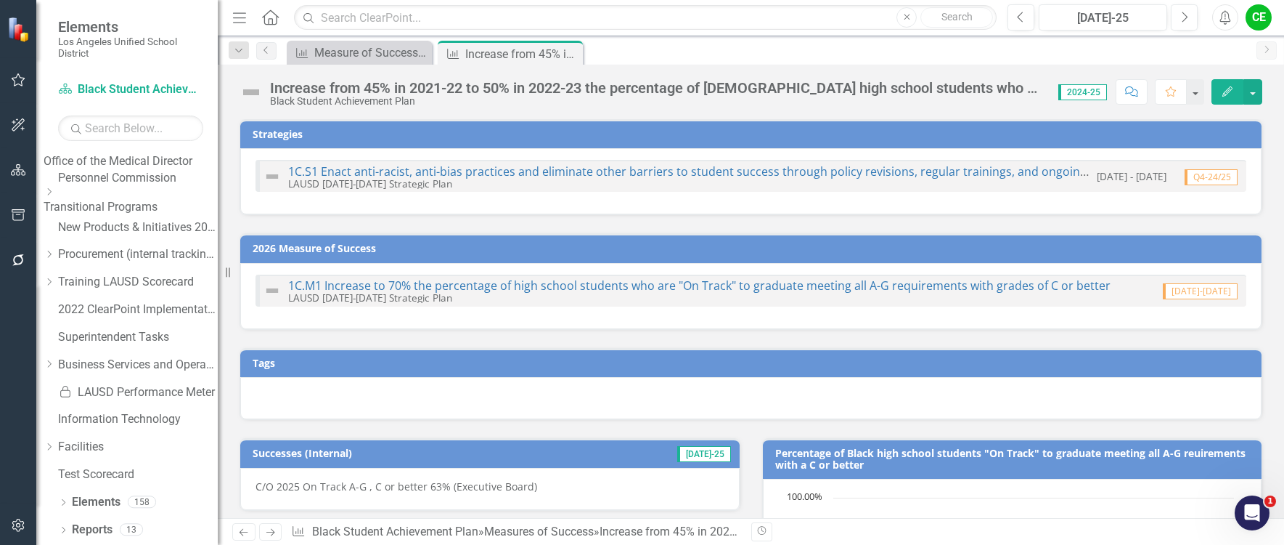
click at [0, 0] on icon "Close" at bounding box center [0, 0] width 0 height 0
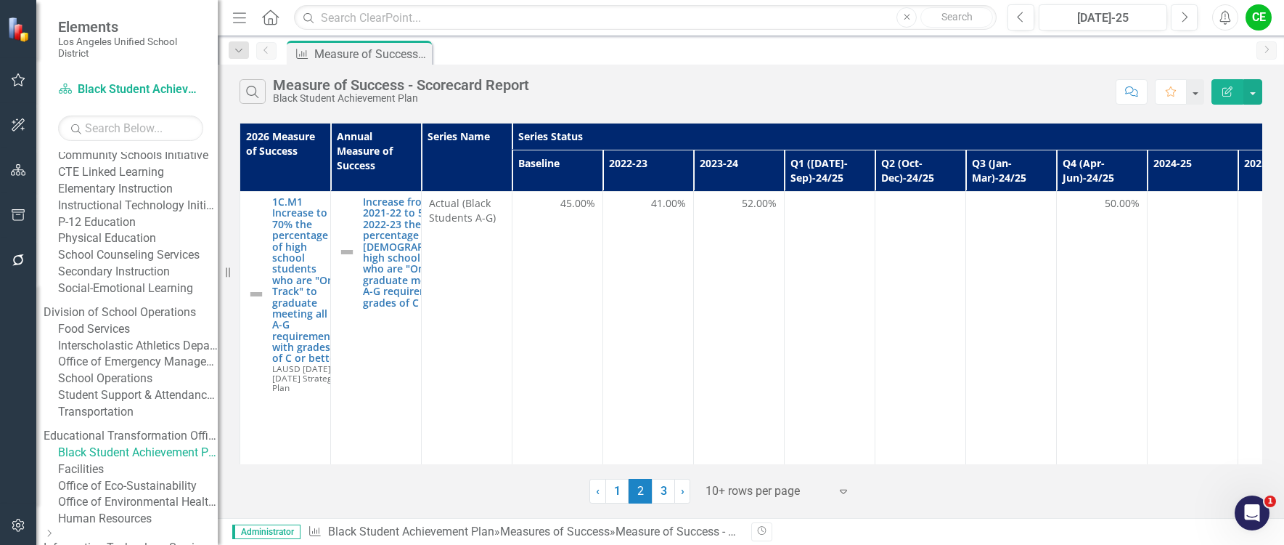
scroll to position [402, 0]
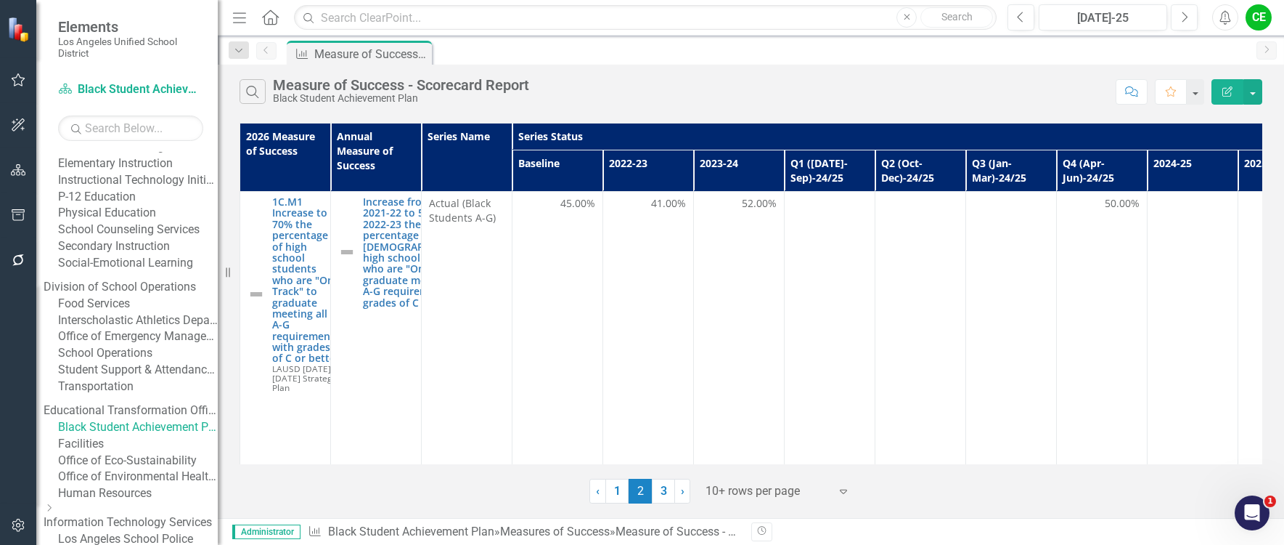
click at [145, 255] on link "Secondary Instruction" at bounding box center [138, 246] width 160 height 17
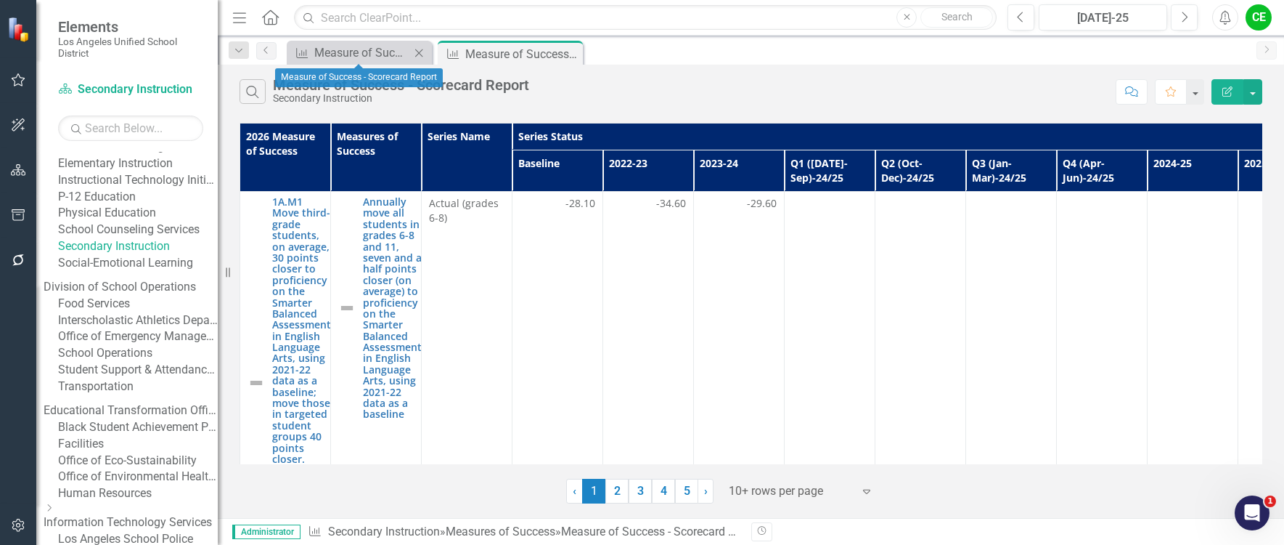
click at [415, 52] on icon "Close" at bounding box center [419, 53] width 15 height 12
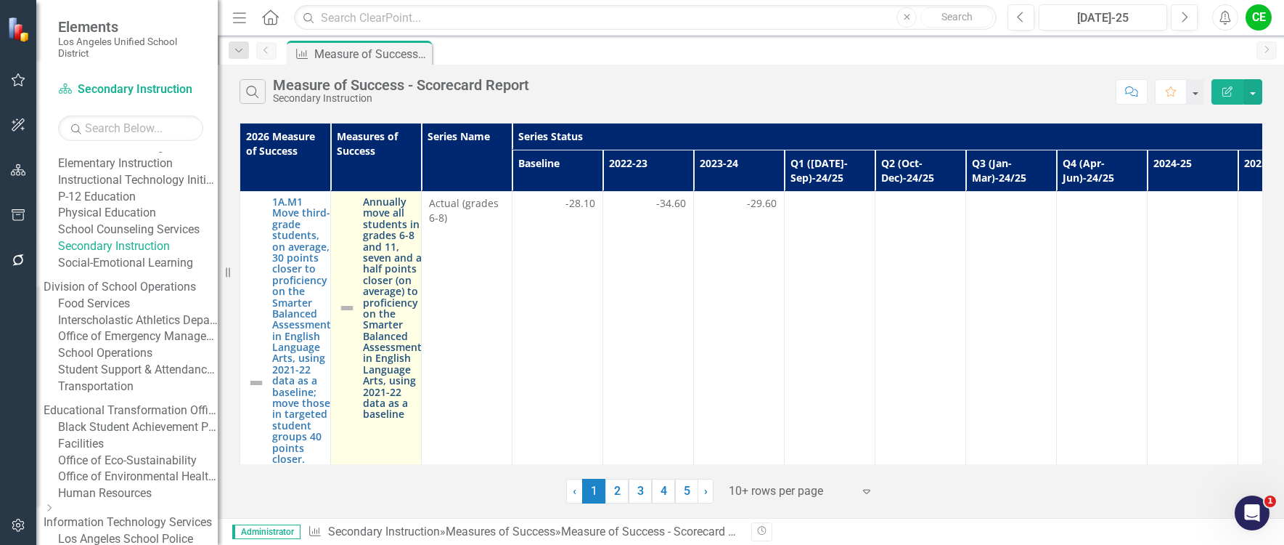
click at [399, 277] on link "Annually move all students in grades 6-8 and 11, seven and a half points closer…" at bounding box center [392, 308] width 59 height 224
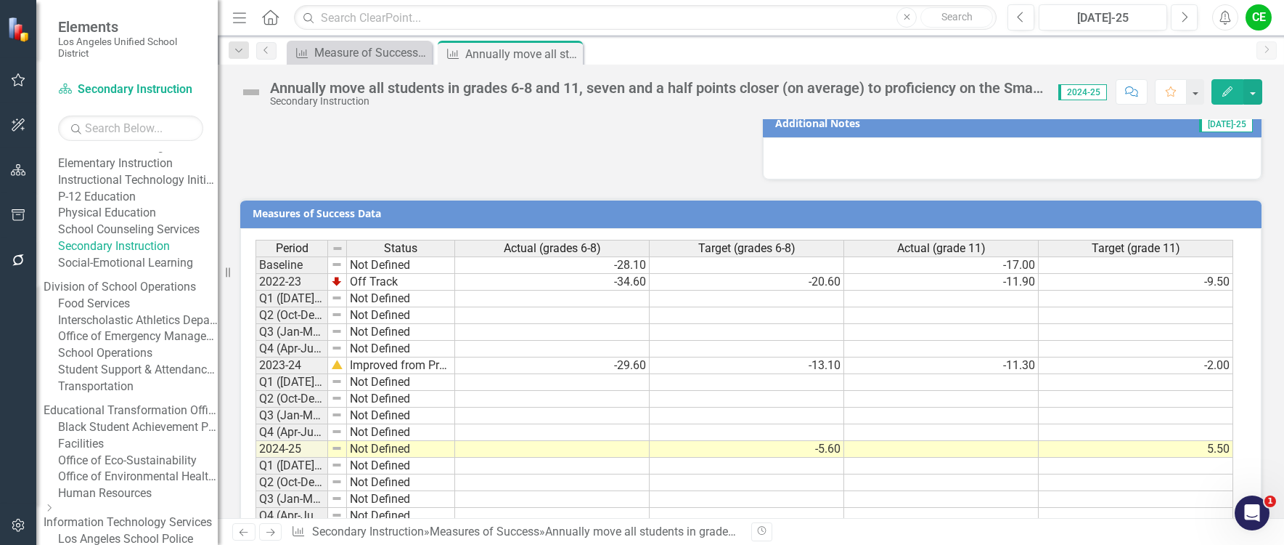
scroll to position [1150, 0]
